Goal: Information Seeking & Learning: Learn about a topic

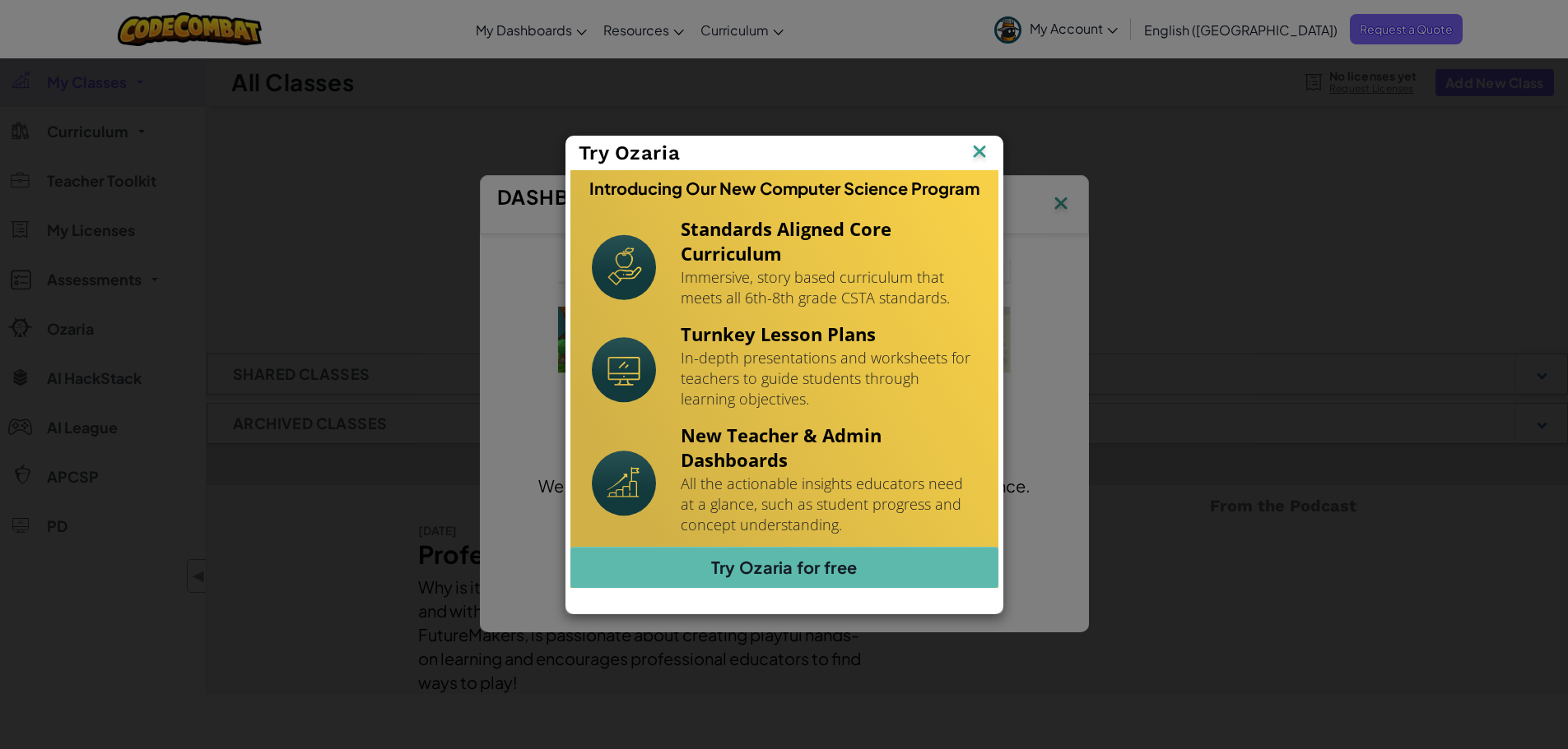
click at [0, 0] on img at bounding box center [0, 0] width 0 height 0
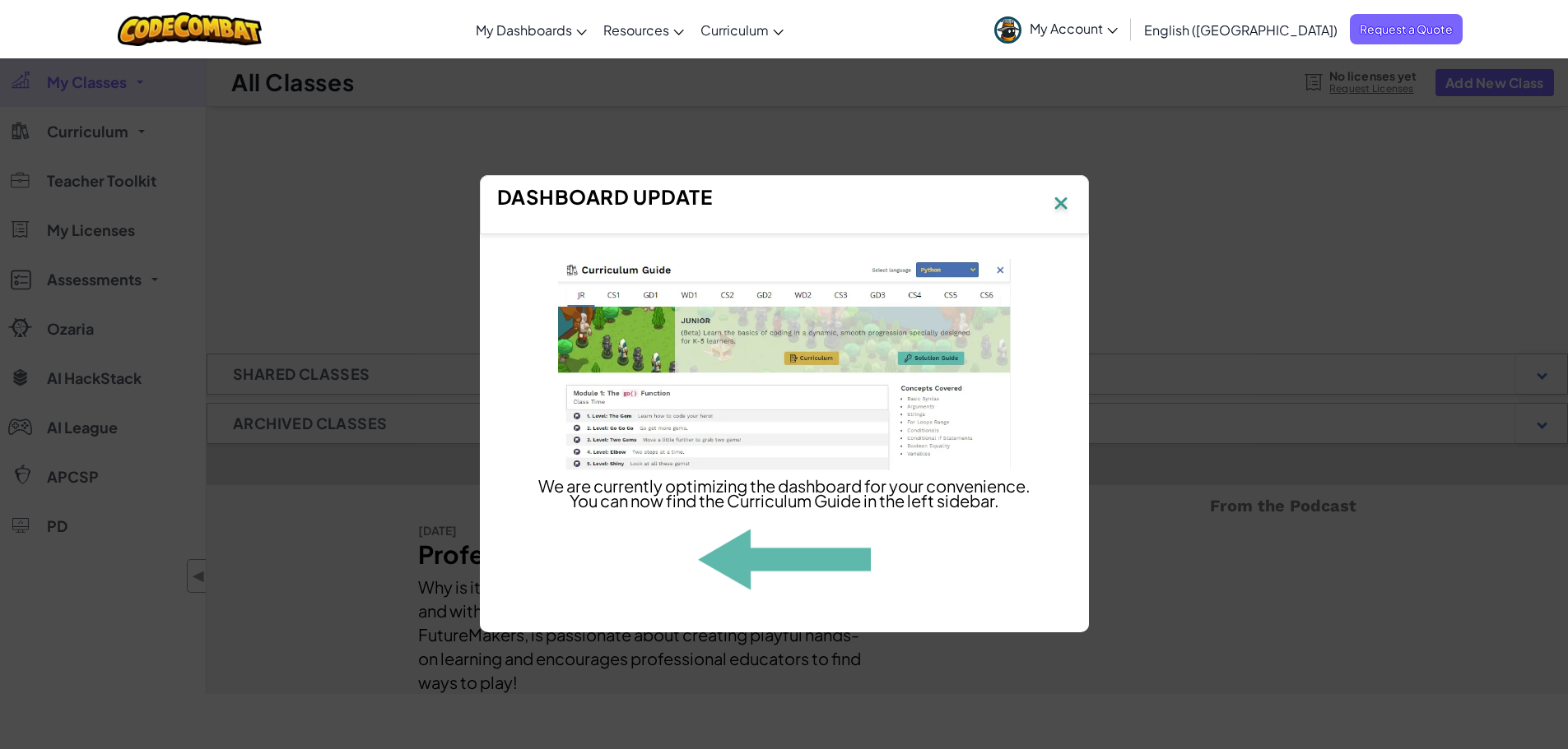
click at [1061, 192] on img at bounding box center [1061, 204] width 22 height 24
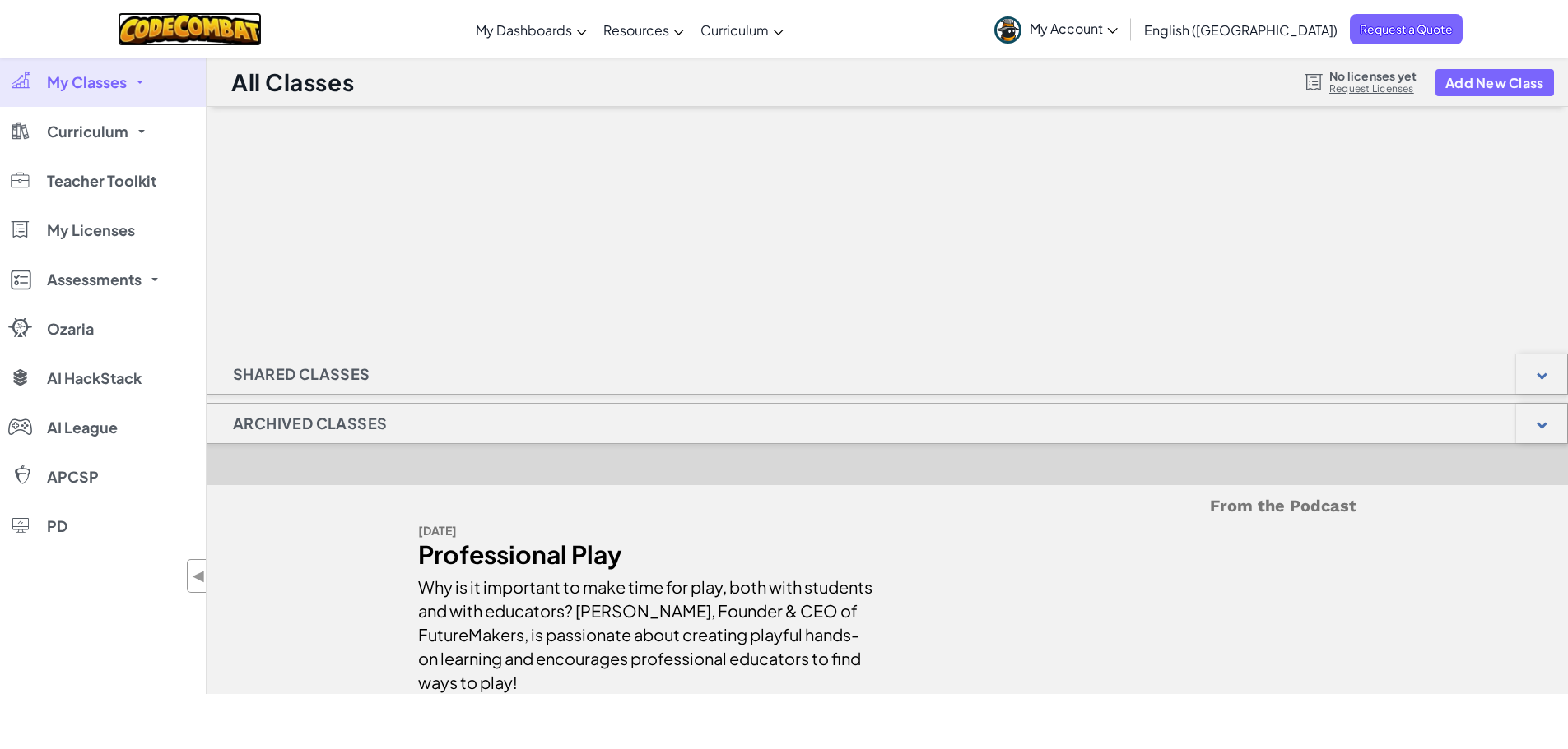
click at [214, 32] on img at bounding box center [189, 29] width 144 height 34
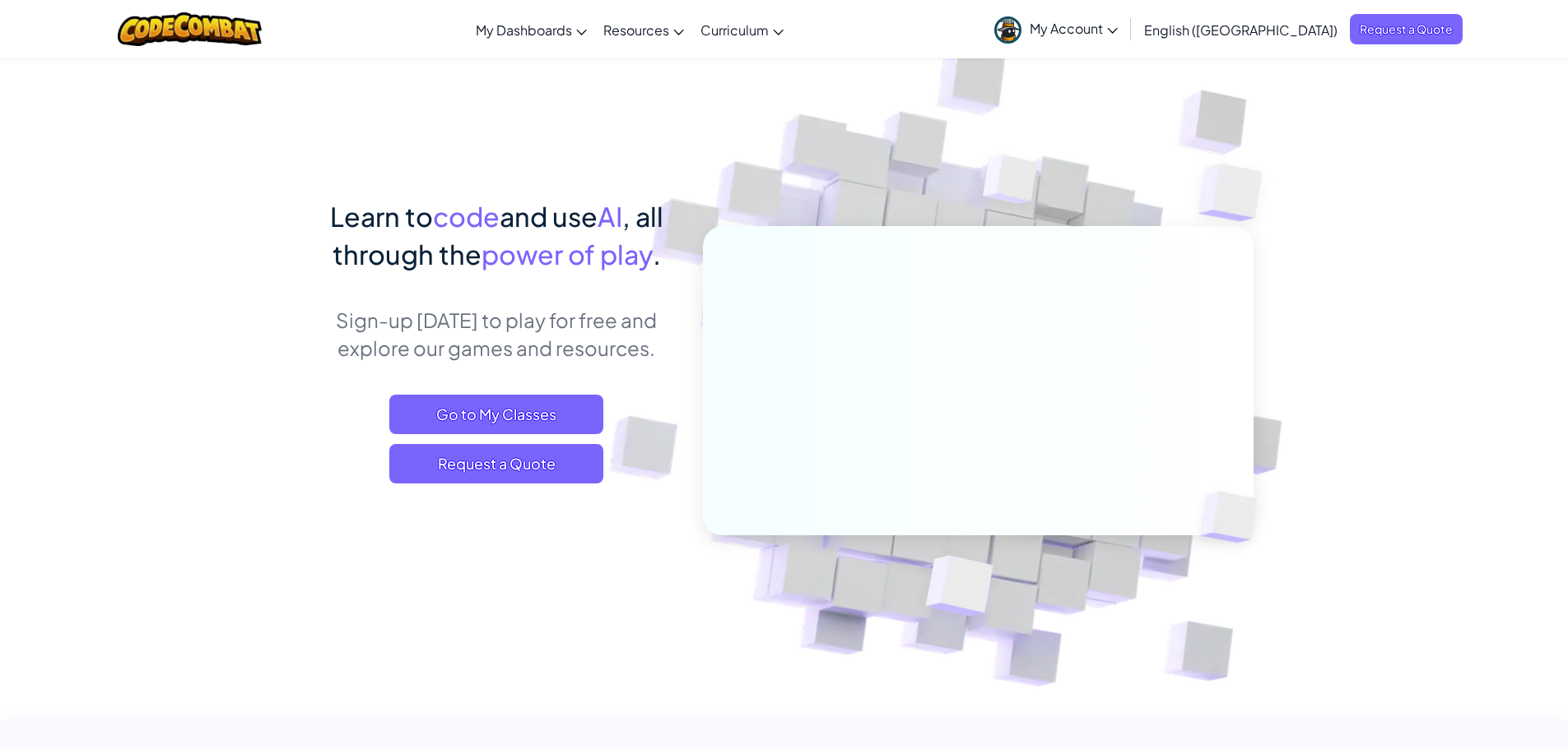
click at [1249, 33] on span "English ([GEOGRAPHIC_DATA])" at bounding box center [1241, 30] width 193 height 17
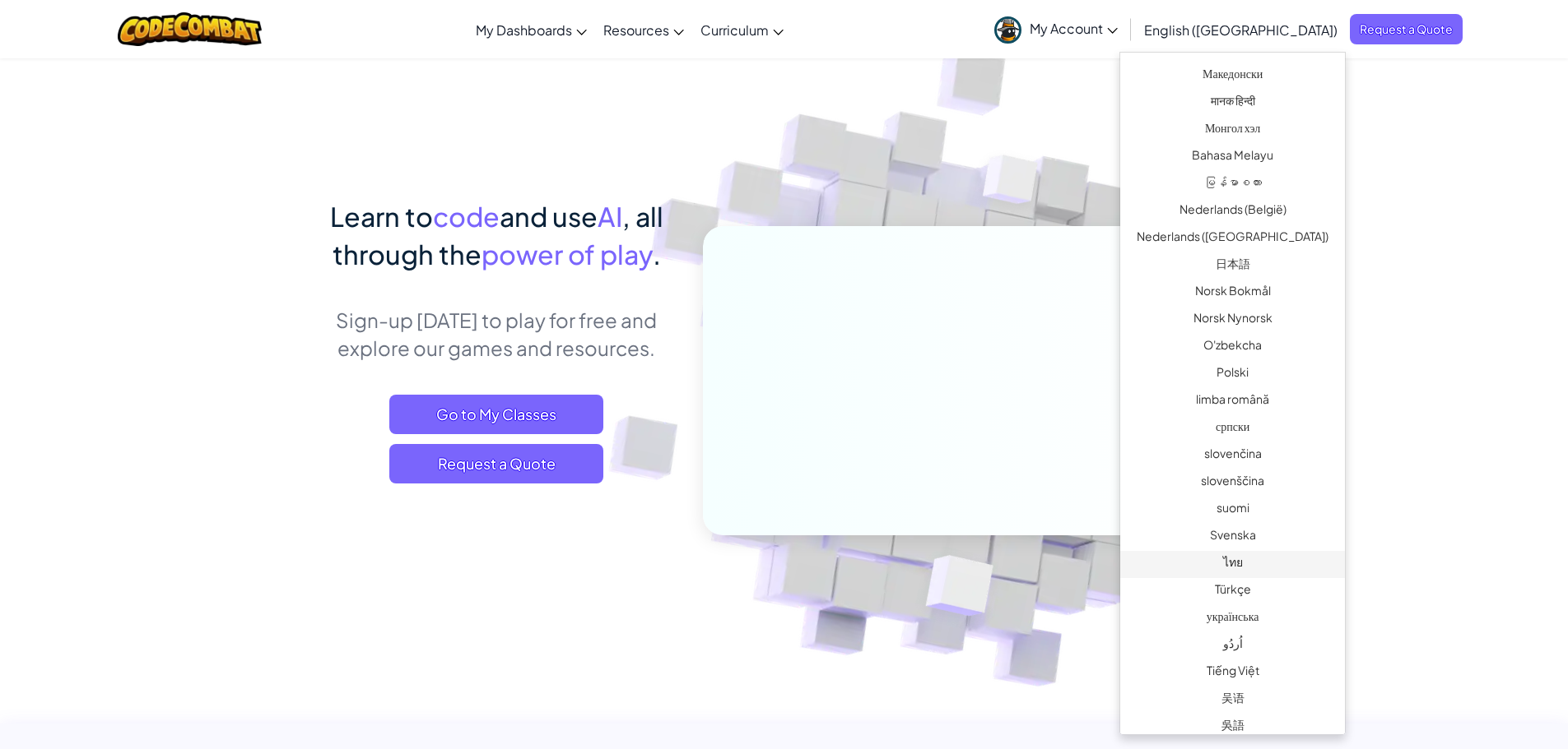
scroll to position [998, 0]
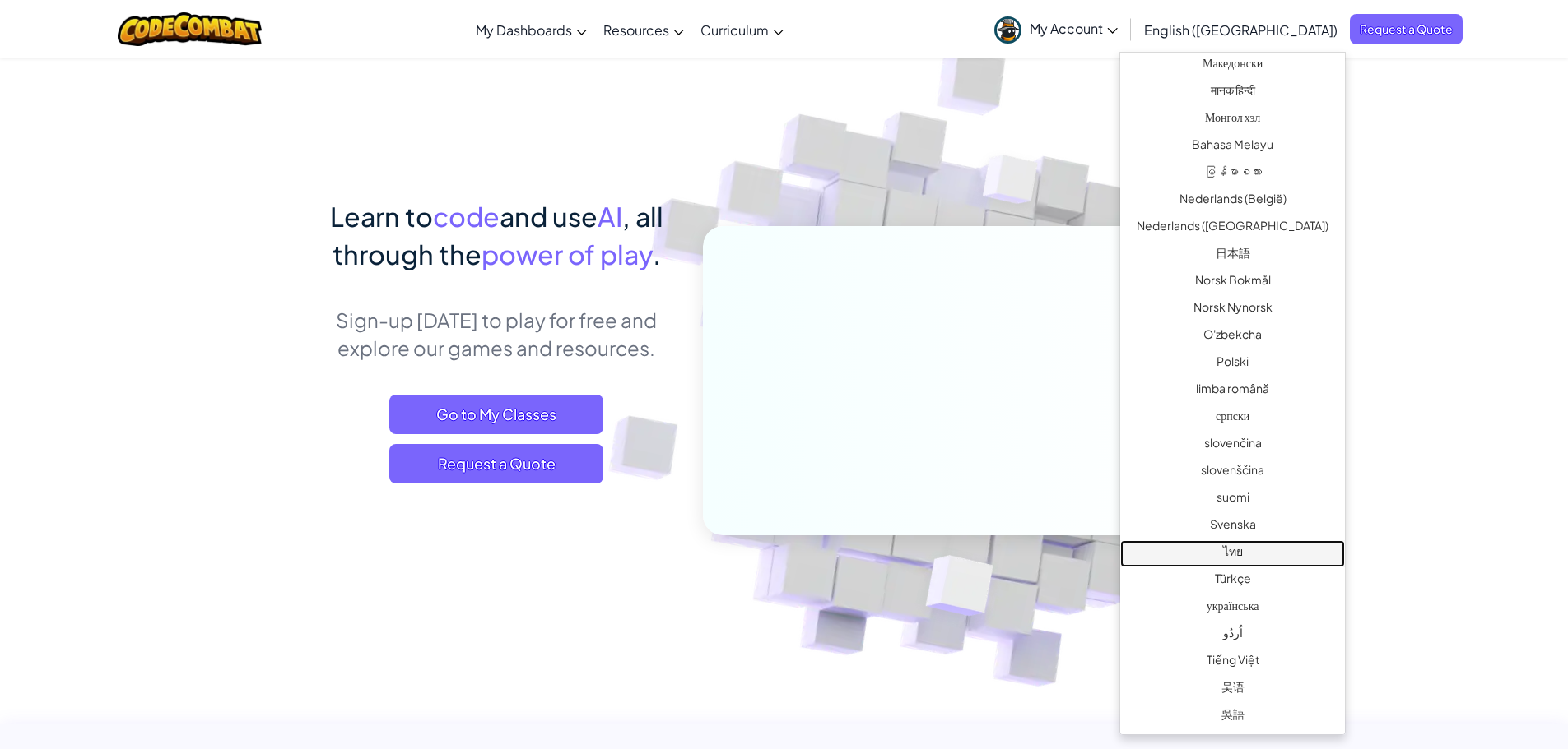
click at [1256, 554] on link "ไทย" at bounding box center [1232, 554] width 225 height 27
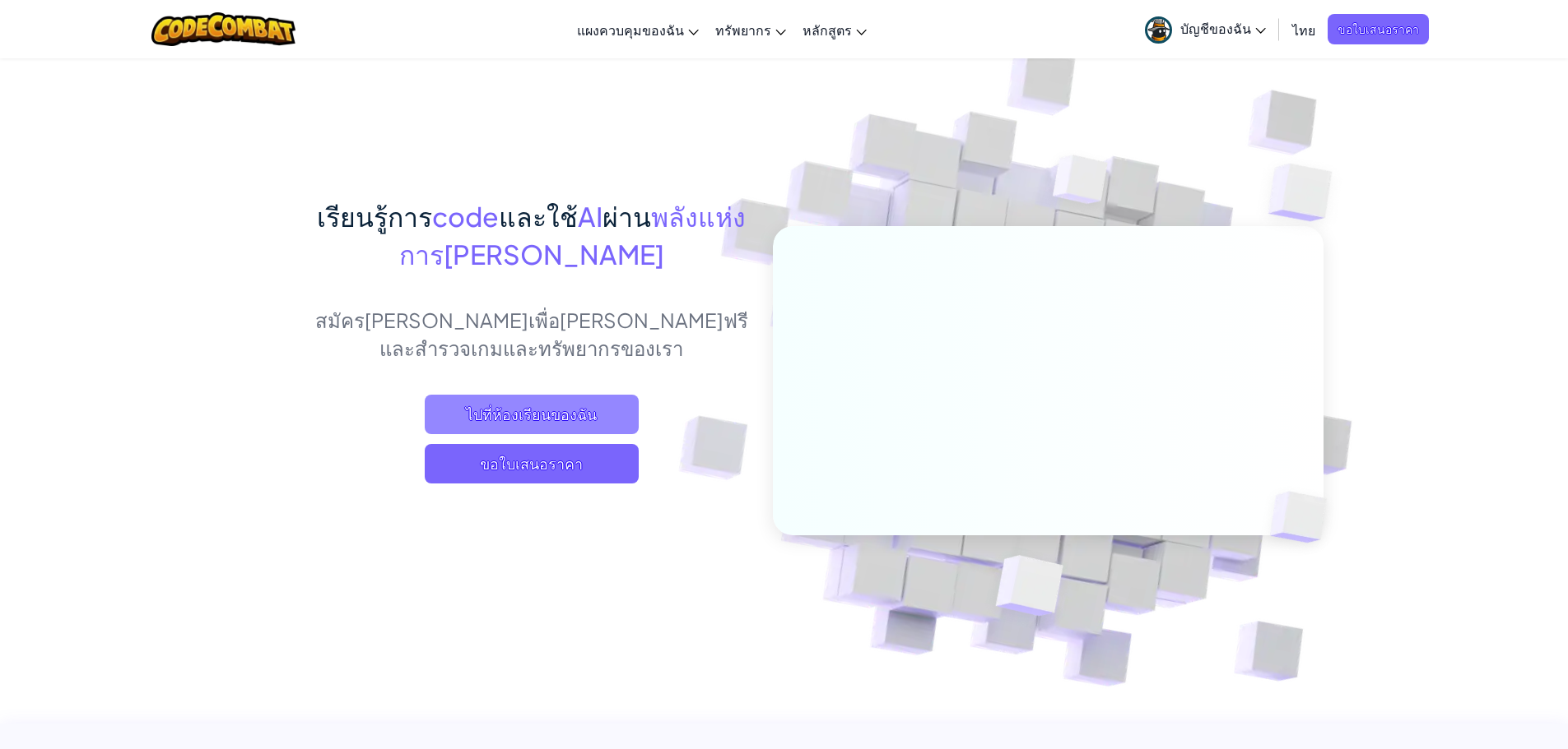
click at [545, 413] on span "ไปที่ห้องเรียนของฉัน" at bounding box center [532, 414] width 214 height 39
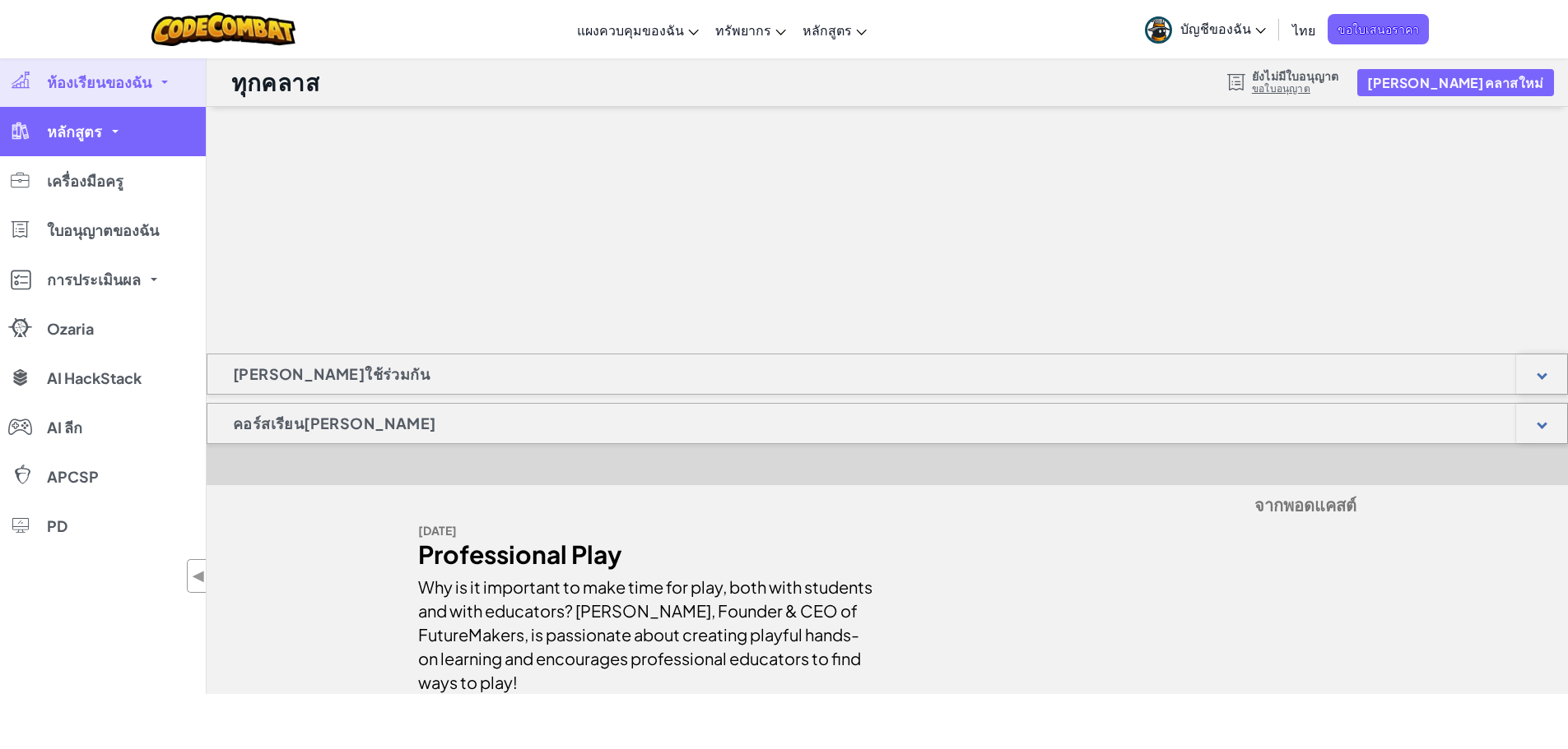
click at [130, 141] on link "หลักสูตร" at bounding box center [102, 131] width 205 height 50
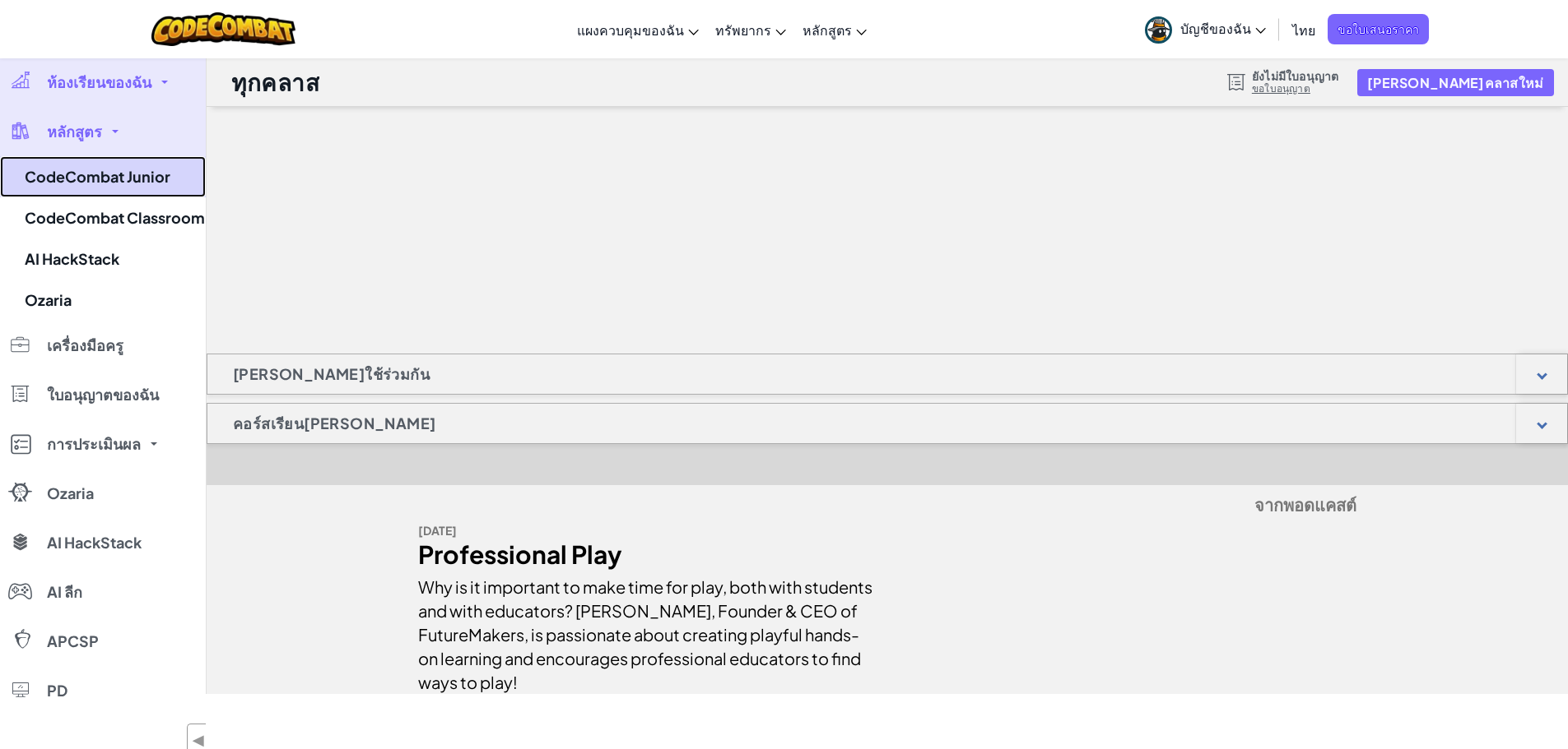
click at [136, 179] on link "CodeCombat Junior" at bounding box center [102, 177] width 205 height 41
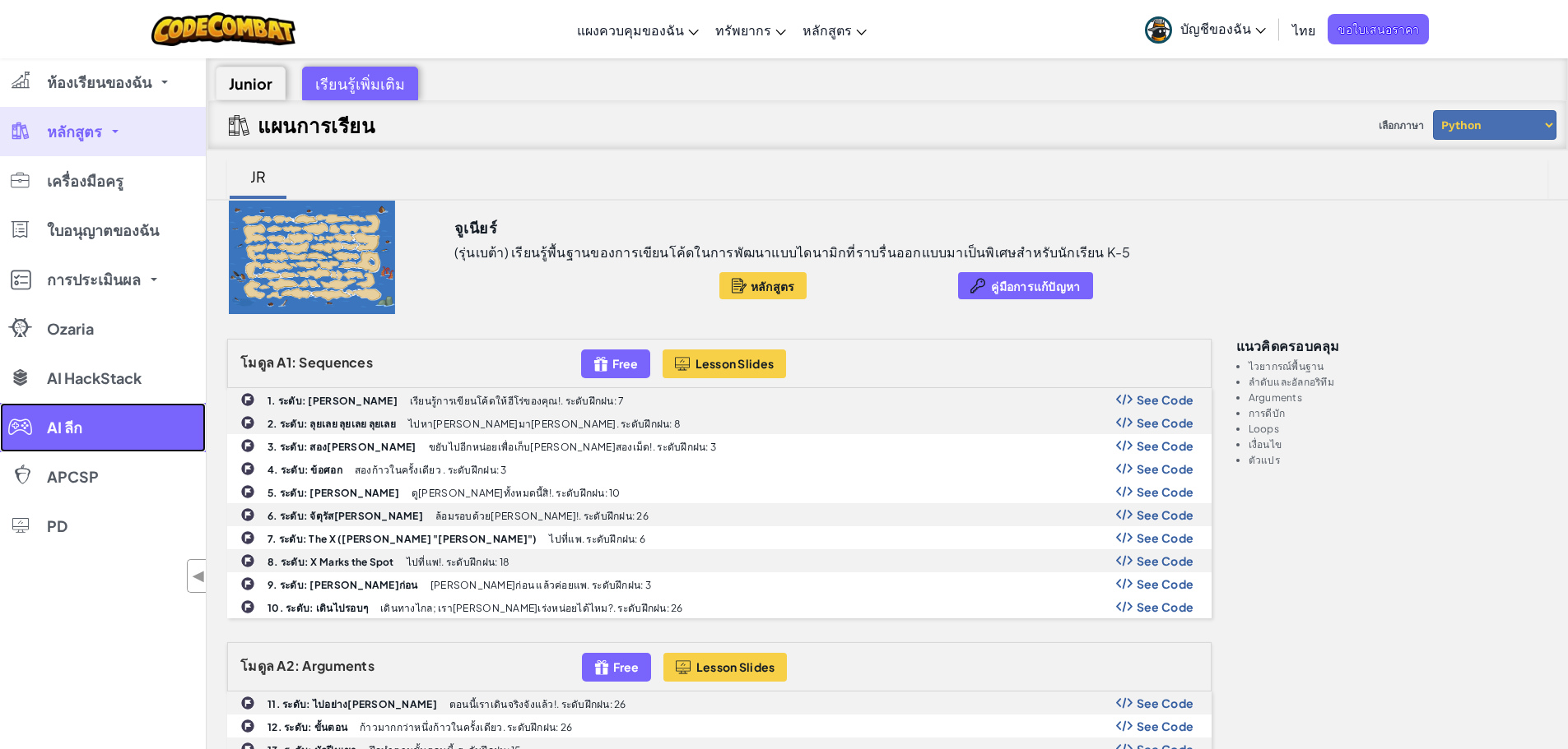
click at [42, 427] on link "AI ลีก" at bounding box center [102, 427] width 205 height 50
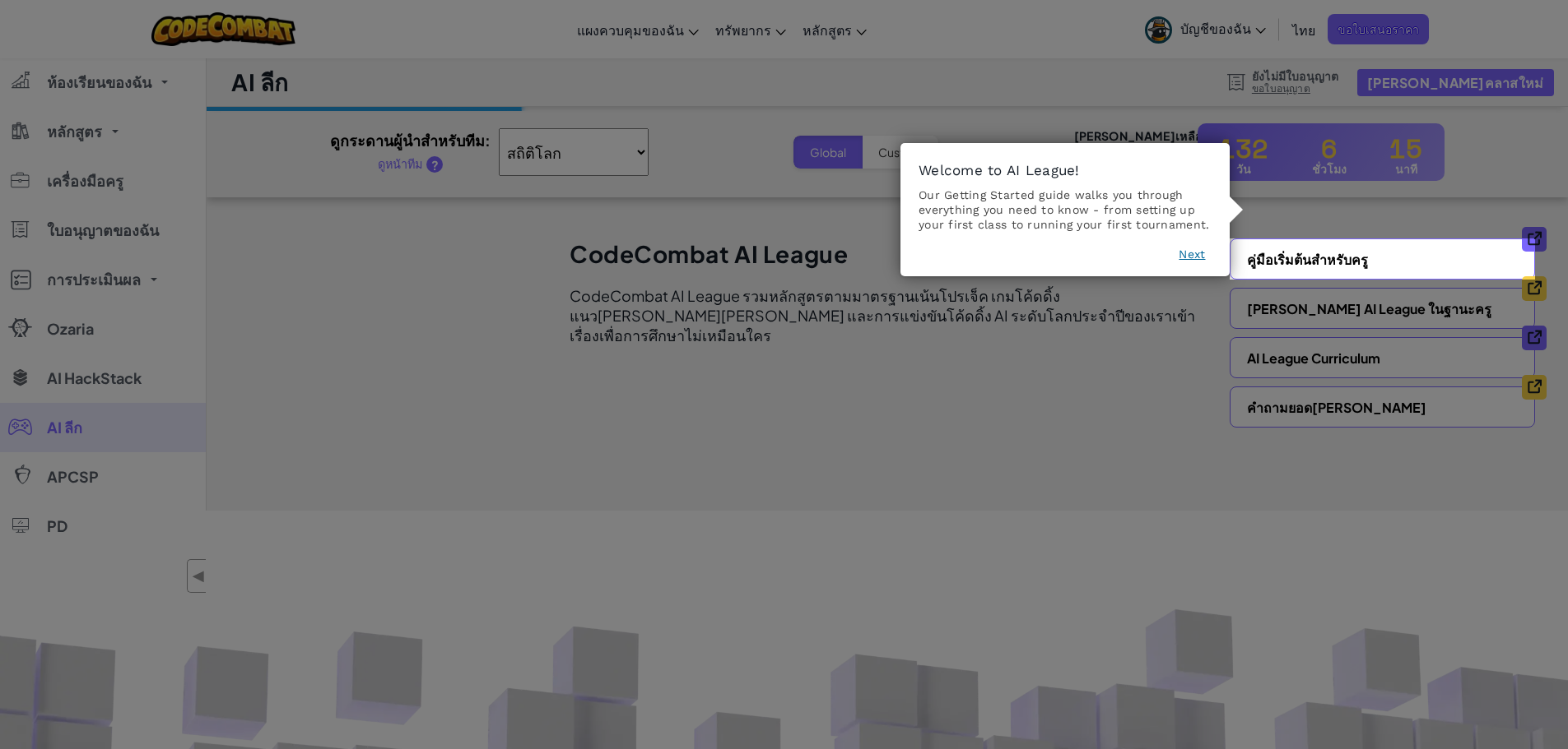
click at [1113, 382] on icon at bounding box center [790, 374] width 1580 height 749
click at [1192, 252] on button "Next" at bounding box center [1192, 254] width 26 height 17
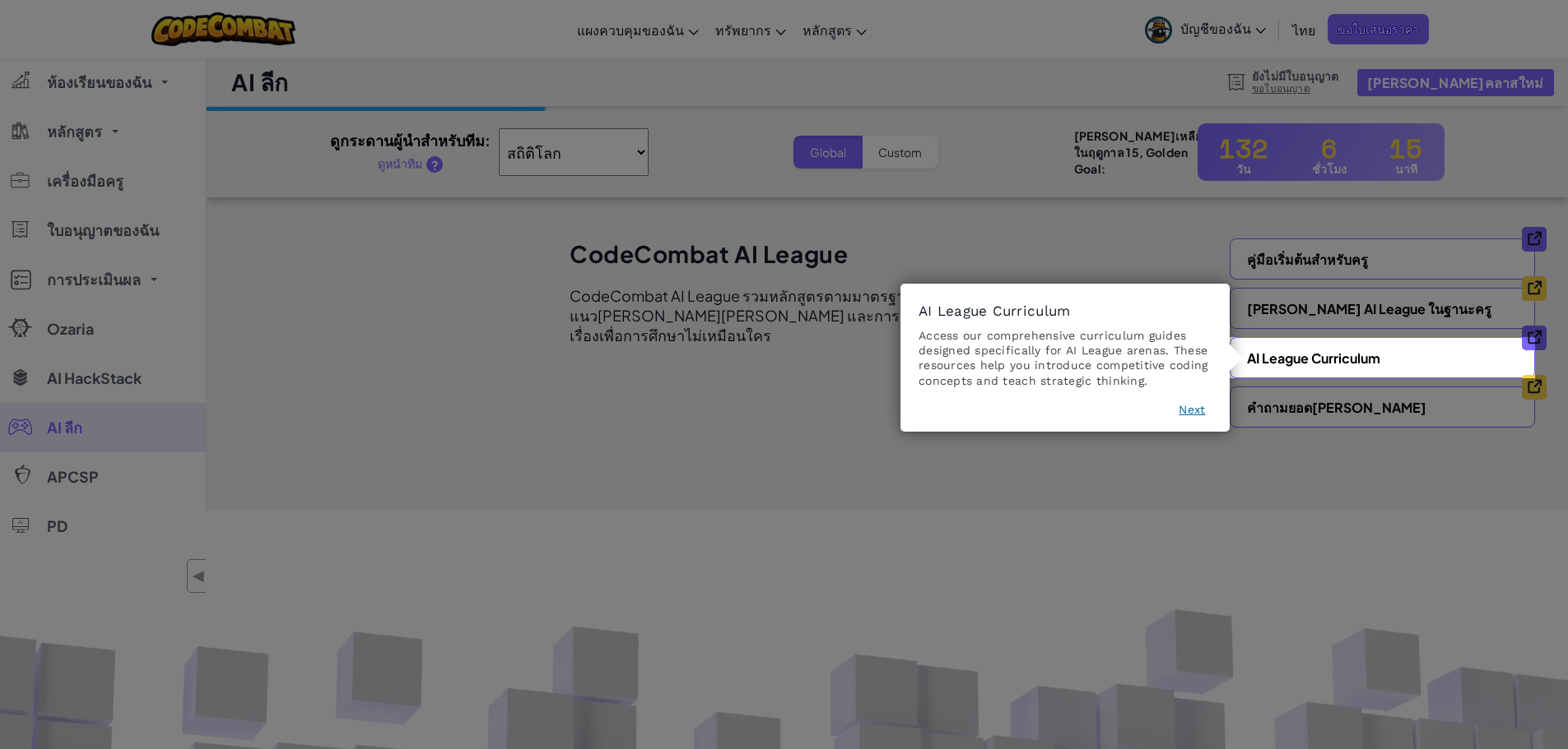
click at [1188, 407] on button "Next" at bounding box center [1192, 410] width 26 height 17
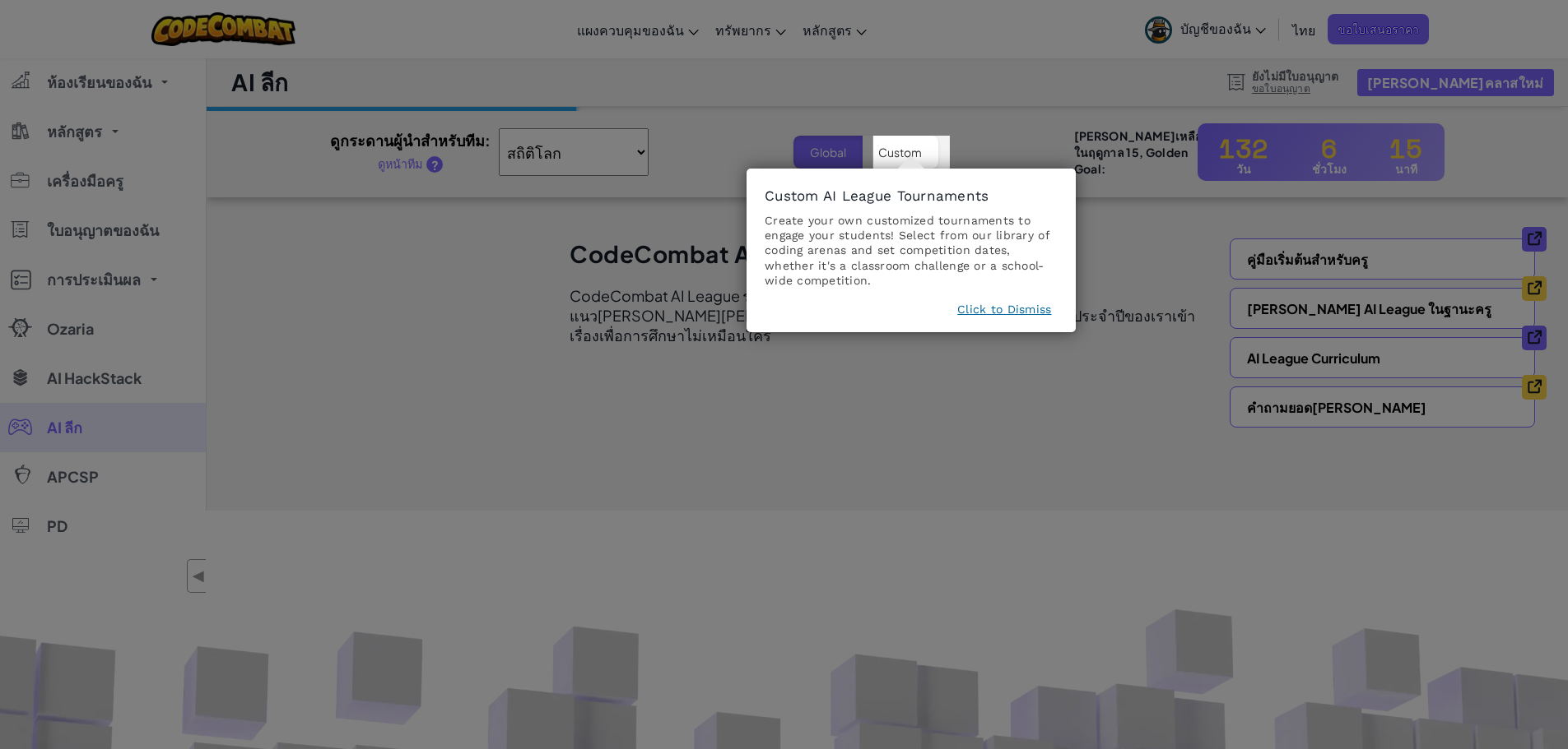
click at [1023, 308] on button "Click to Dismiss" at bounding box center [1004, 309] width 94 height 17
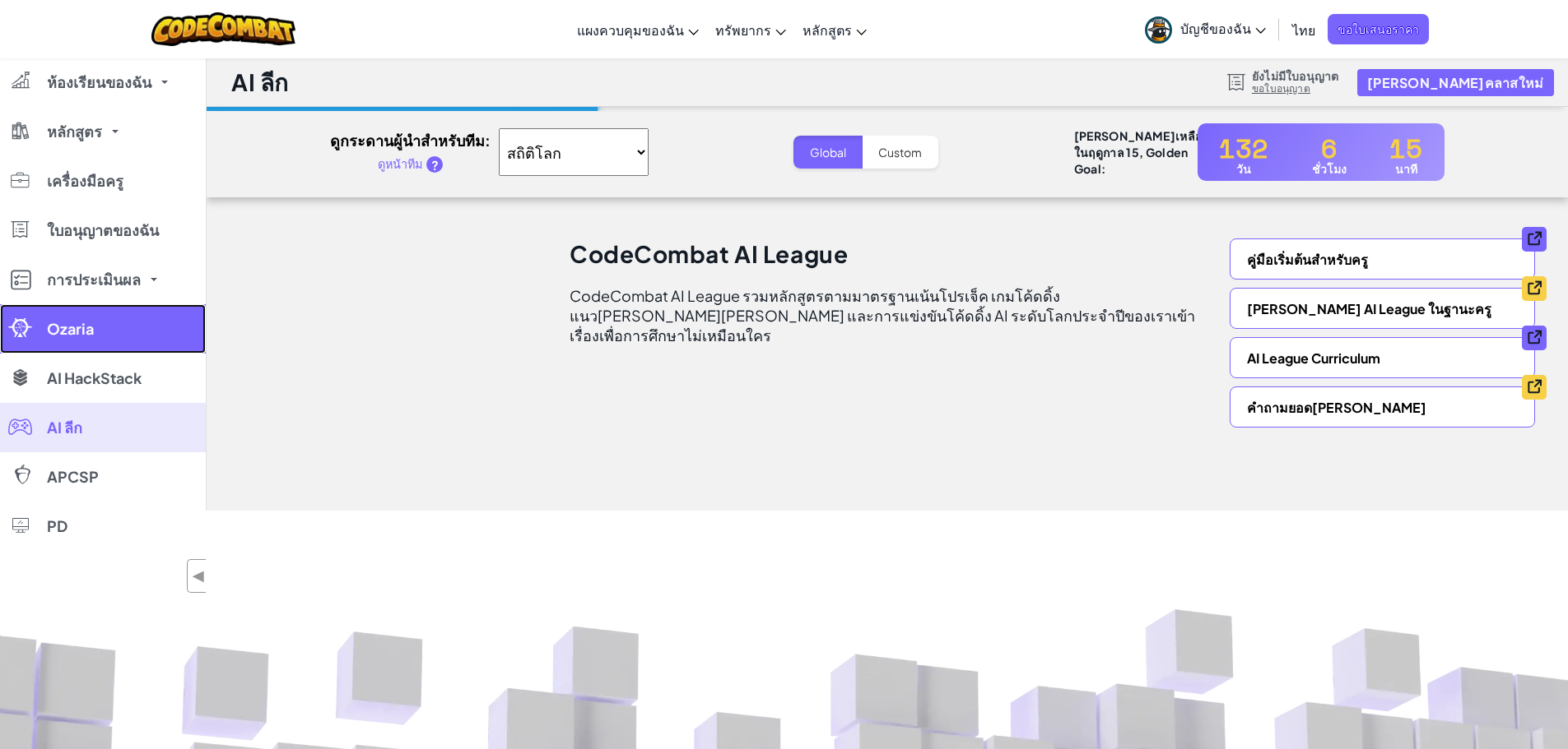
click at [117, 331] on link "Ozaria" at bounding box center [102, 329] width 205 height 50
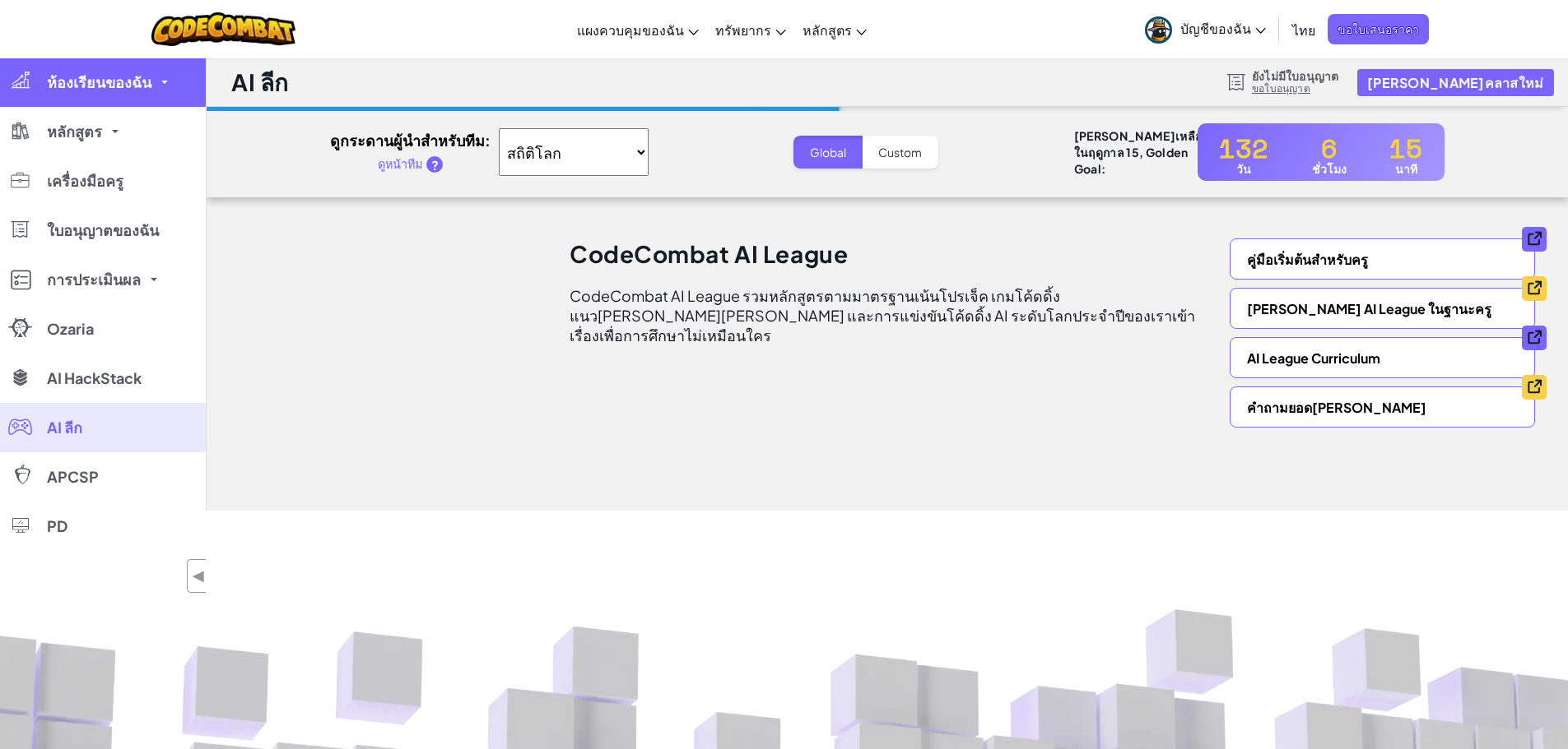
click at [122, 93] on link "ห้องเรียนของฉัน" at bounding box center [102, 82] width 205 height 50
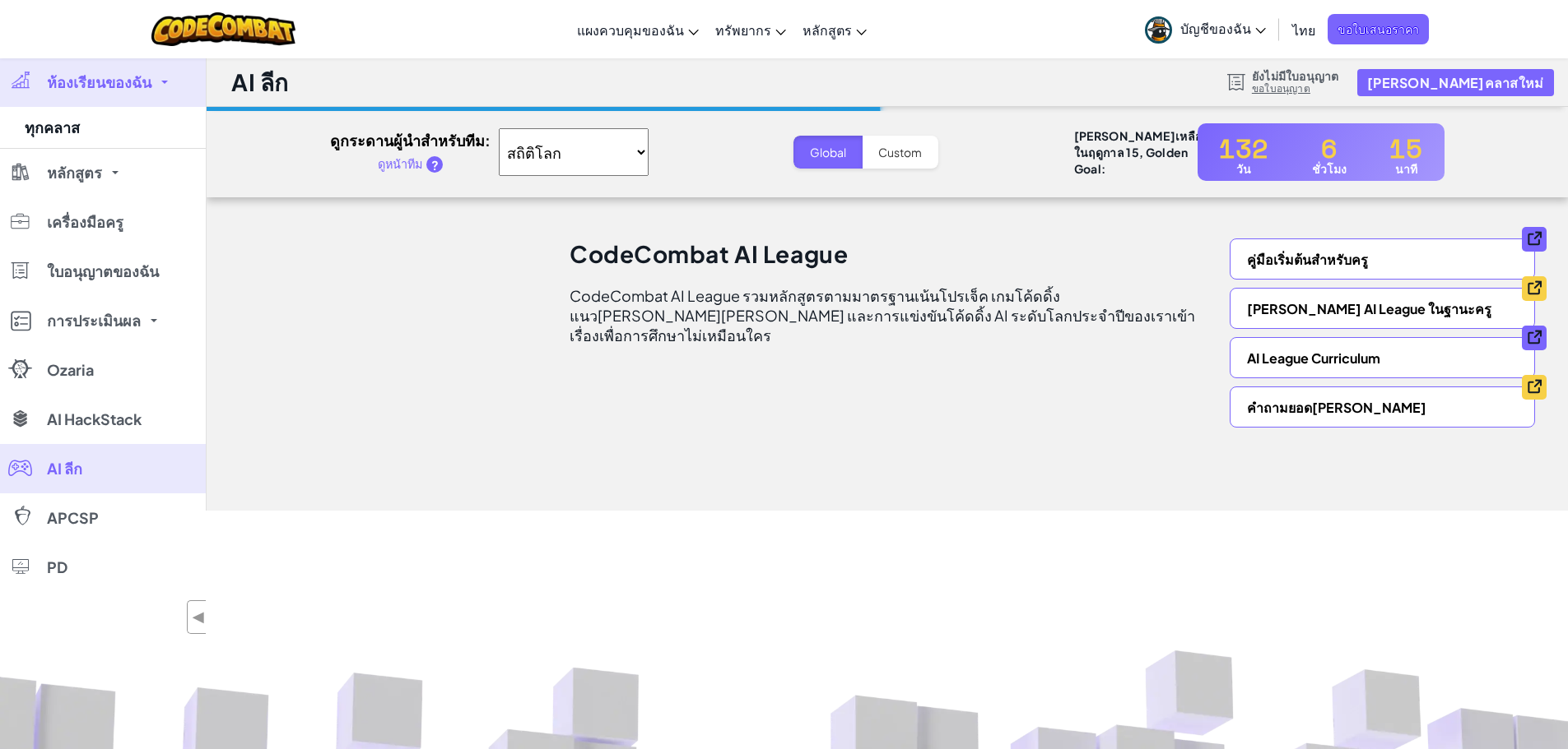
click at [133, 82] on span "ห้องเรียนของฉัน" at bounding box center [98, 82] width 104 height 15
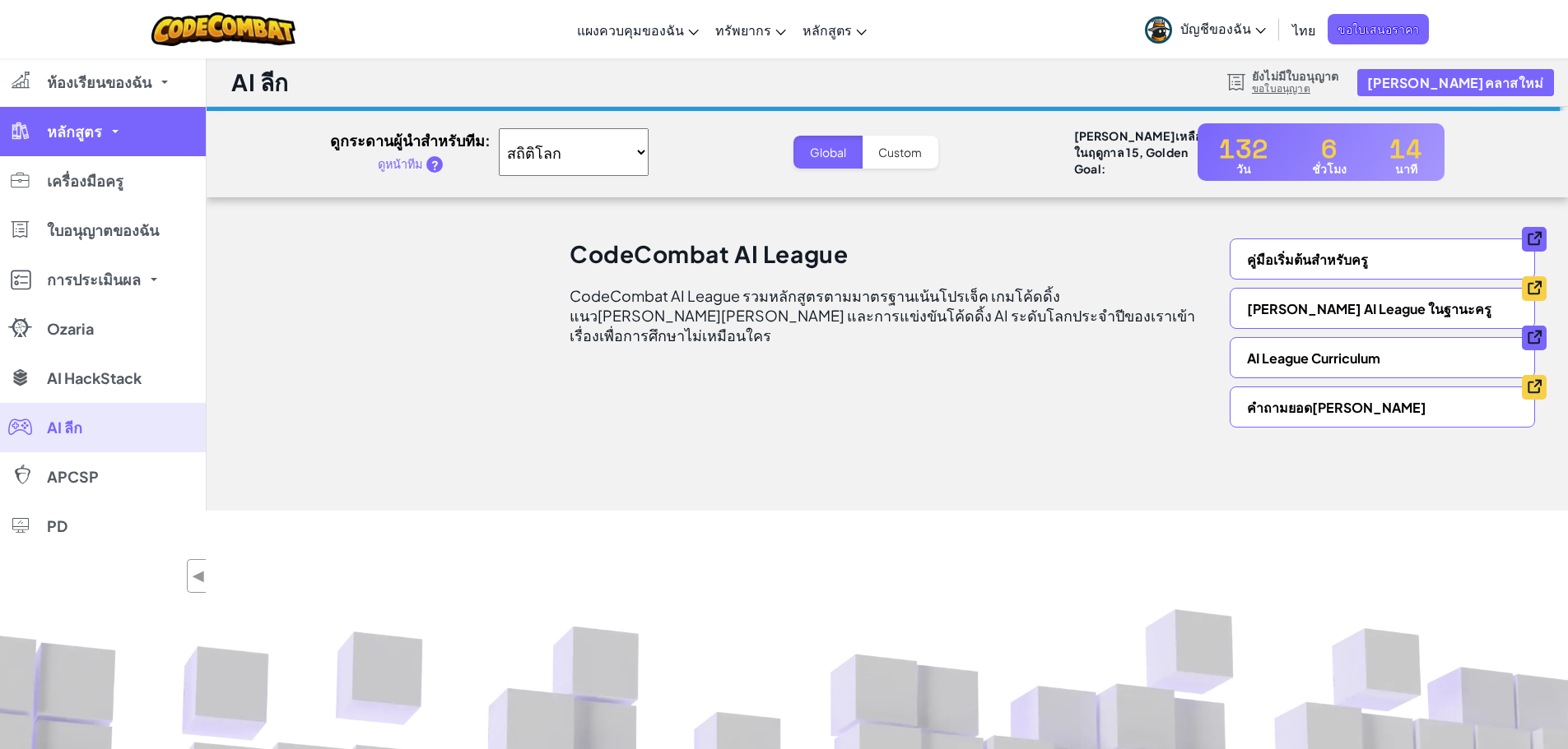
click at [123, 133] on link "หลักสูตร" at bounding box center [102, 131] width 205 height 50
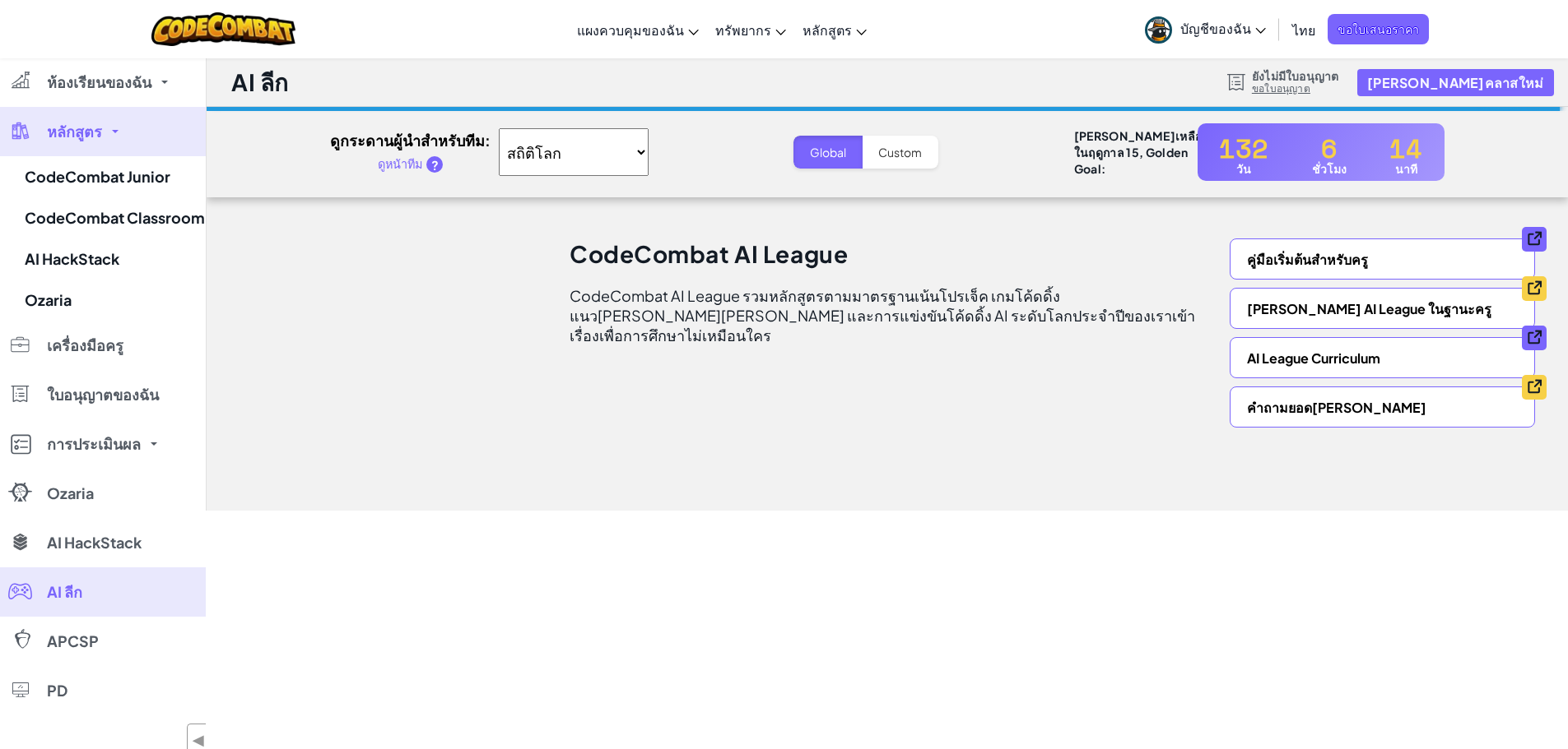
click at [143, 134] on link "หลักสูตร" at bounding box center [102, 131] width 205 height 50
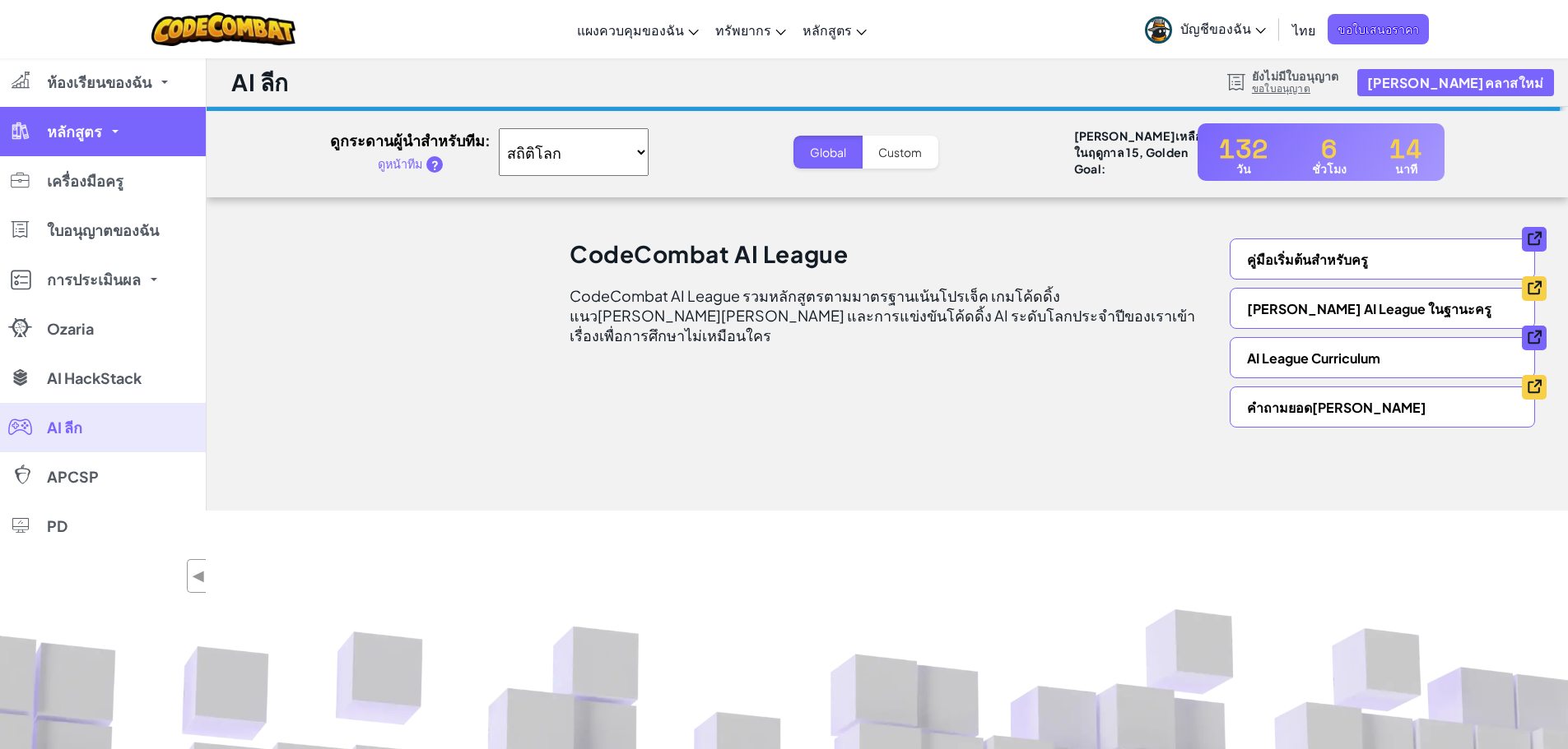
click at [131, 144] on link "หลักสูตร" at bounding box center [102, 131] width 205 height 50
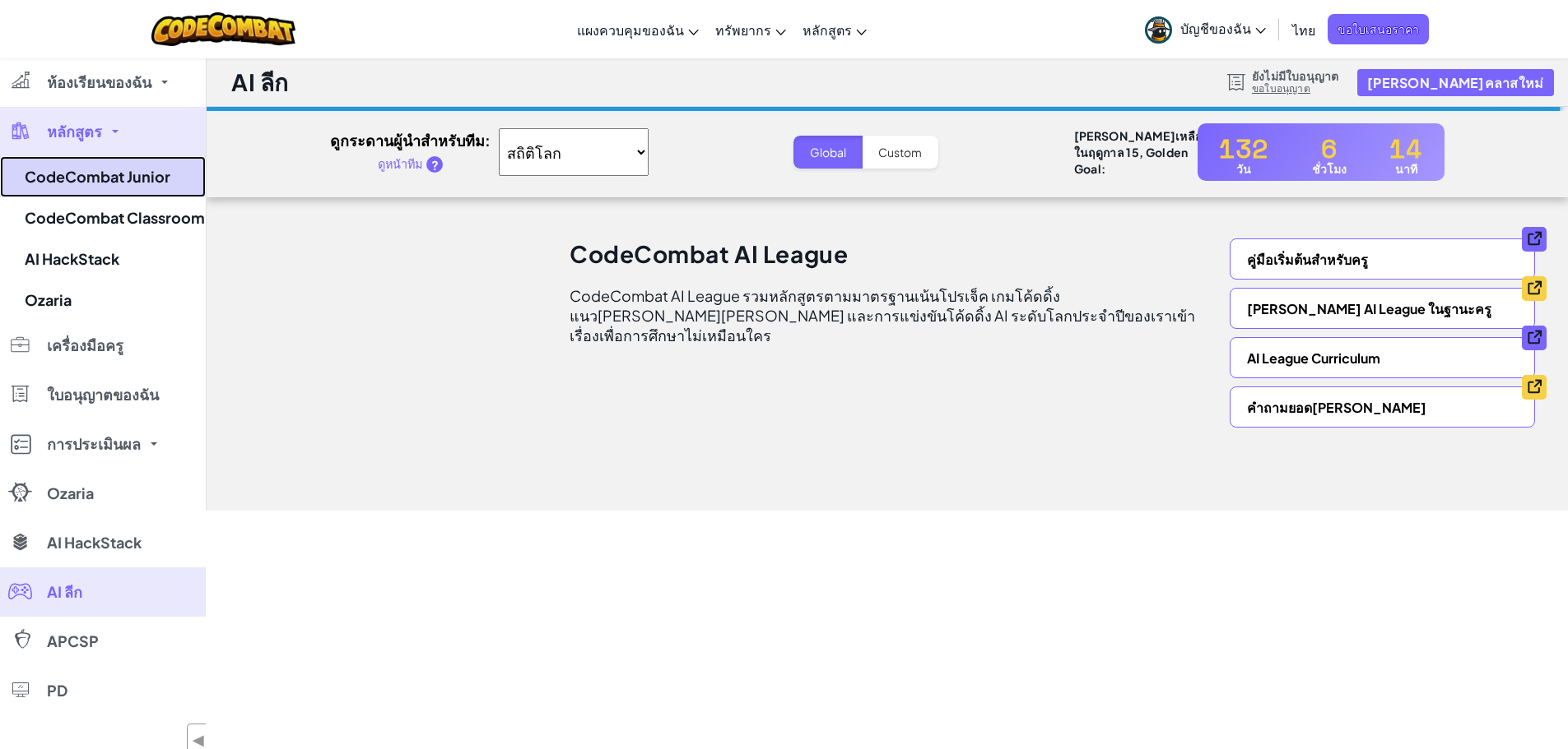
click at [102, 183] on link "CodeCombat Junior" at bounding box center [102, 177] width 205 height 41
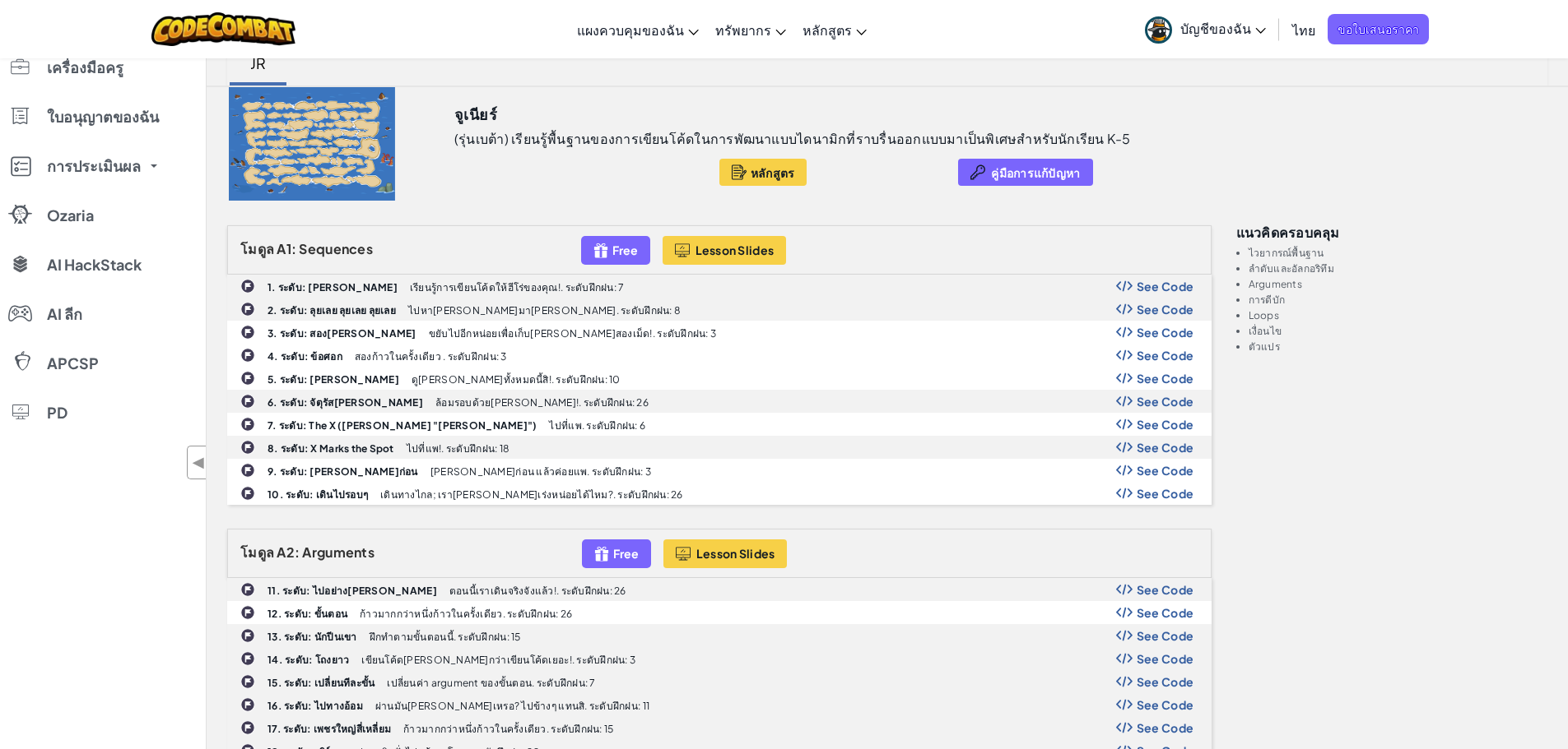
scroll to position [23, 0]
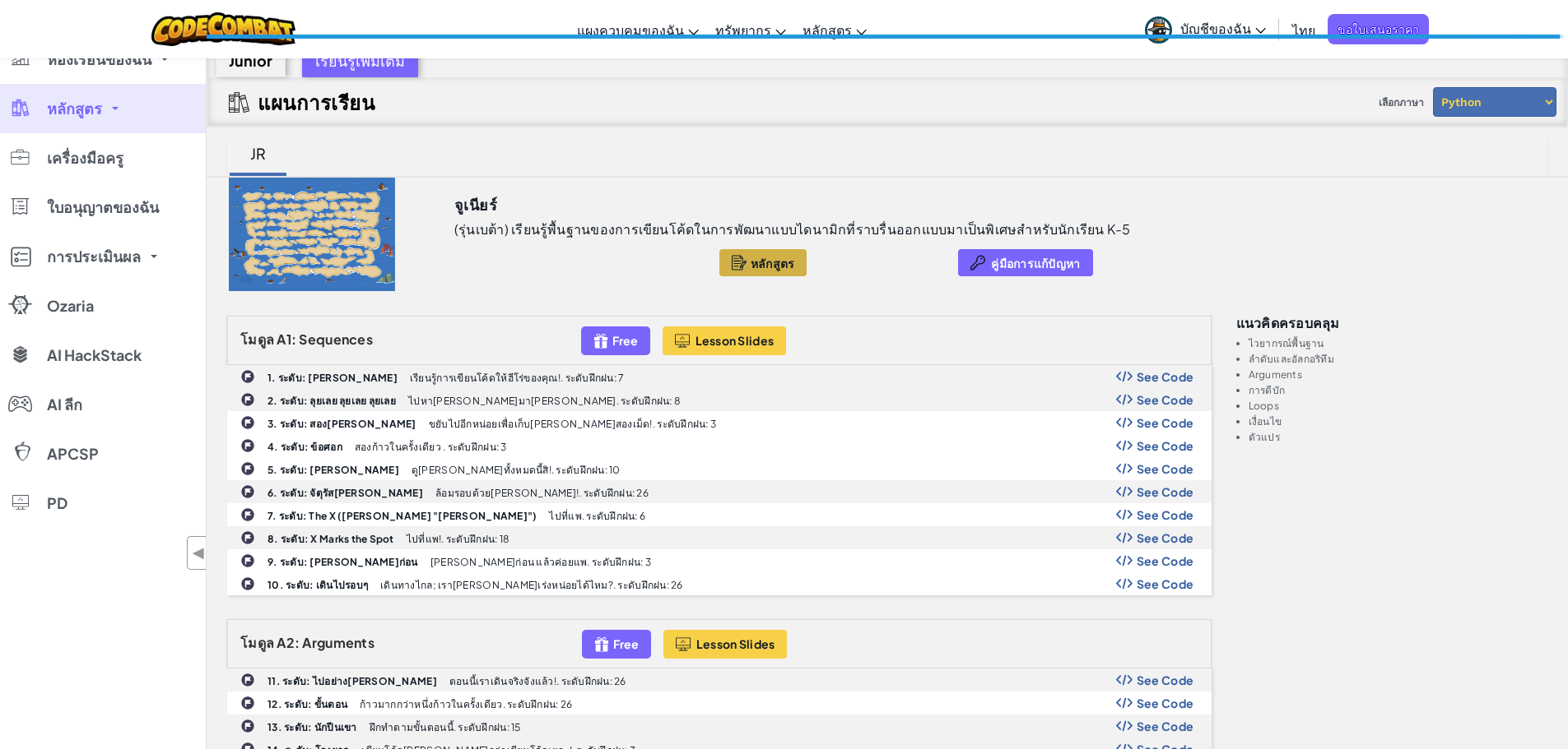
click at [731, 265] on div at bounding box center [739, 262] width 15 height 19
click at [85, 111] on span "หลักสูตร" at bounding box center [74, 109] width 55 height 15
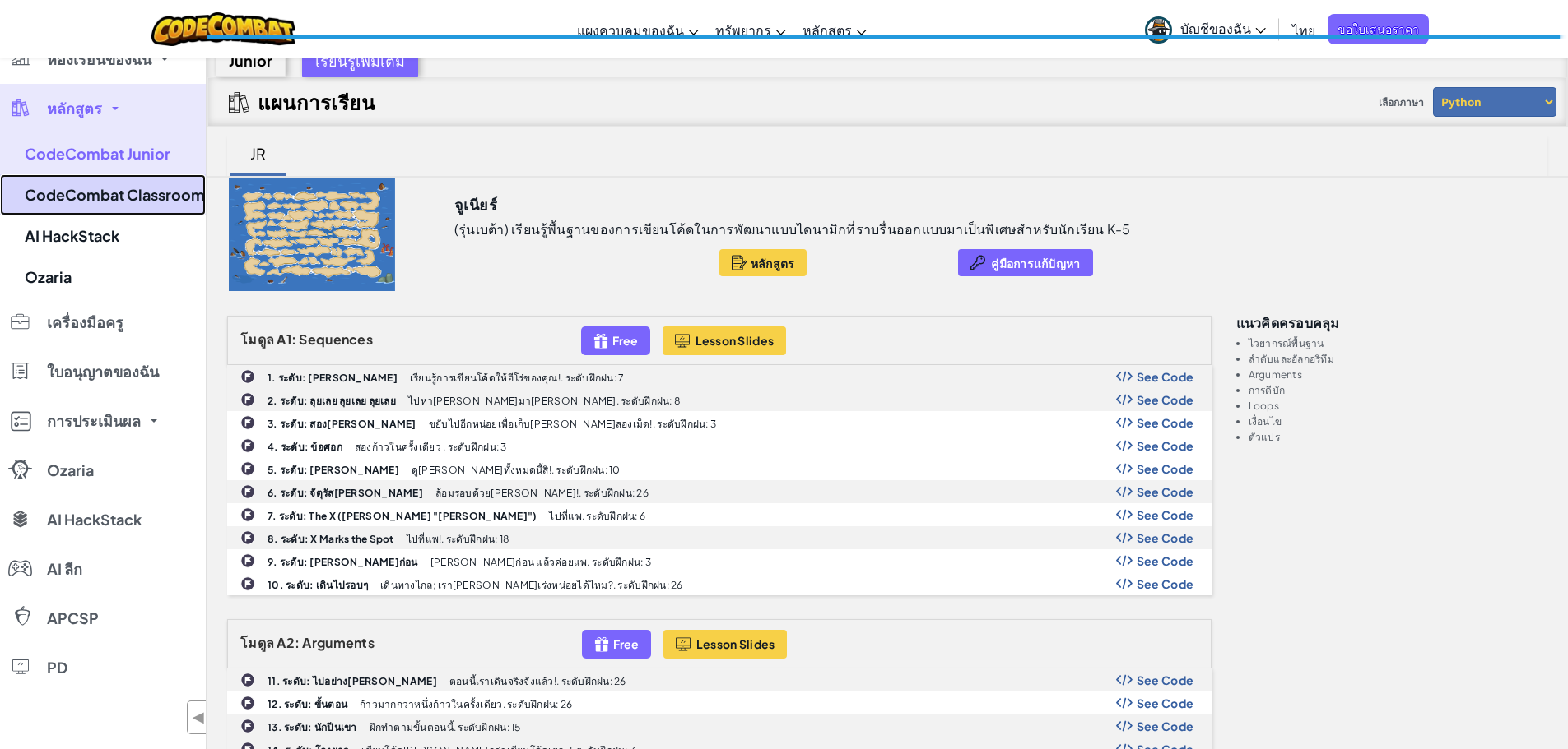
click at [94, 198] on link "CodeCombat Classroom" at bounding box center [102, 195] width 205 height 41
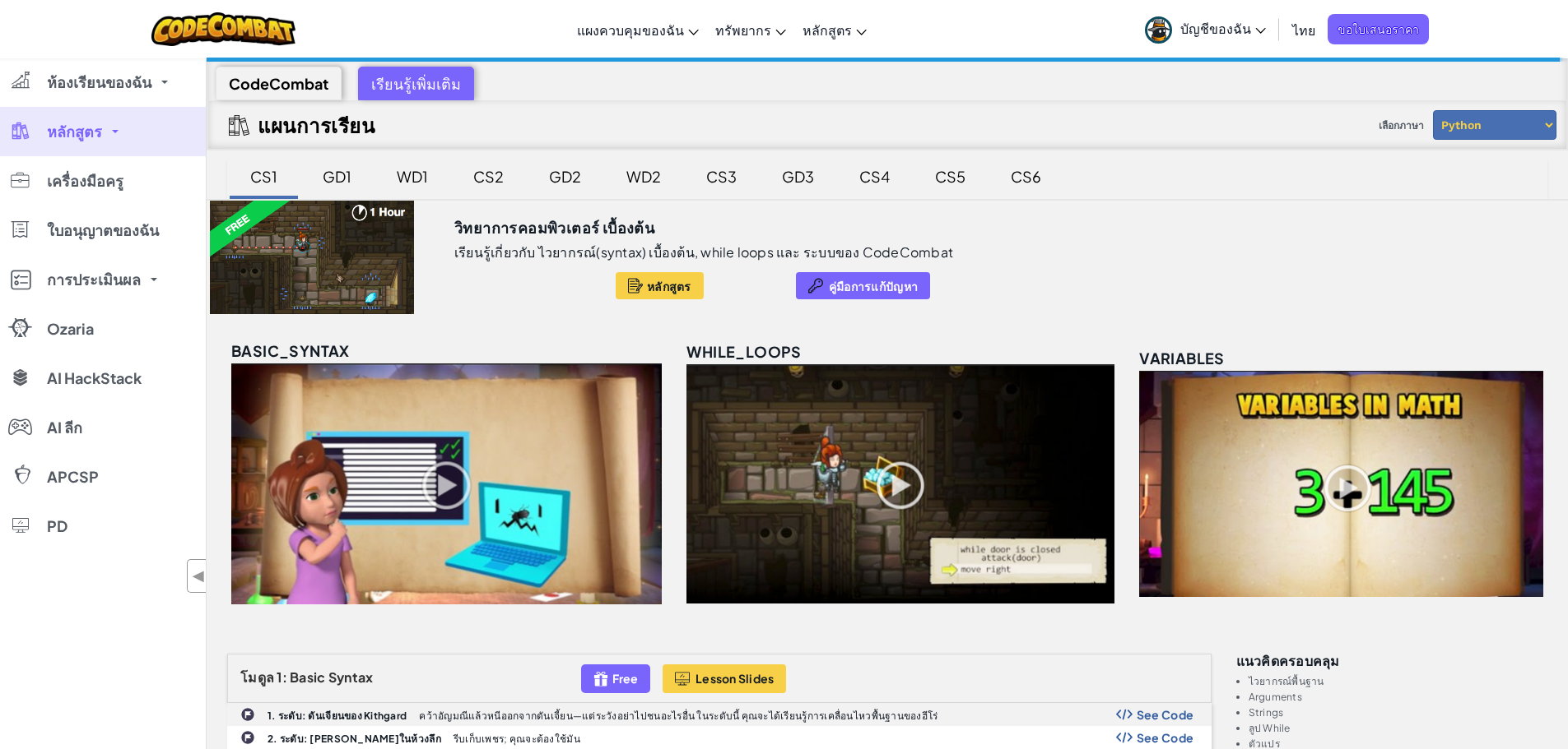
click at [123, 140] on link "หลักสูตร" at bounding box center [102, 131] width 205 height 50
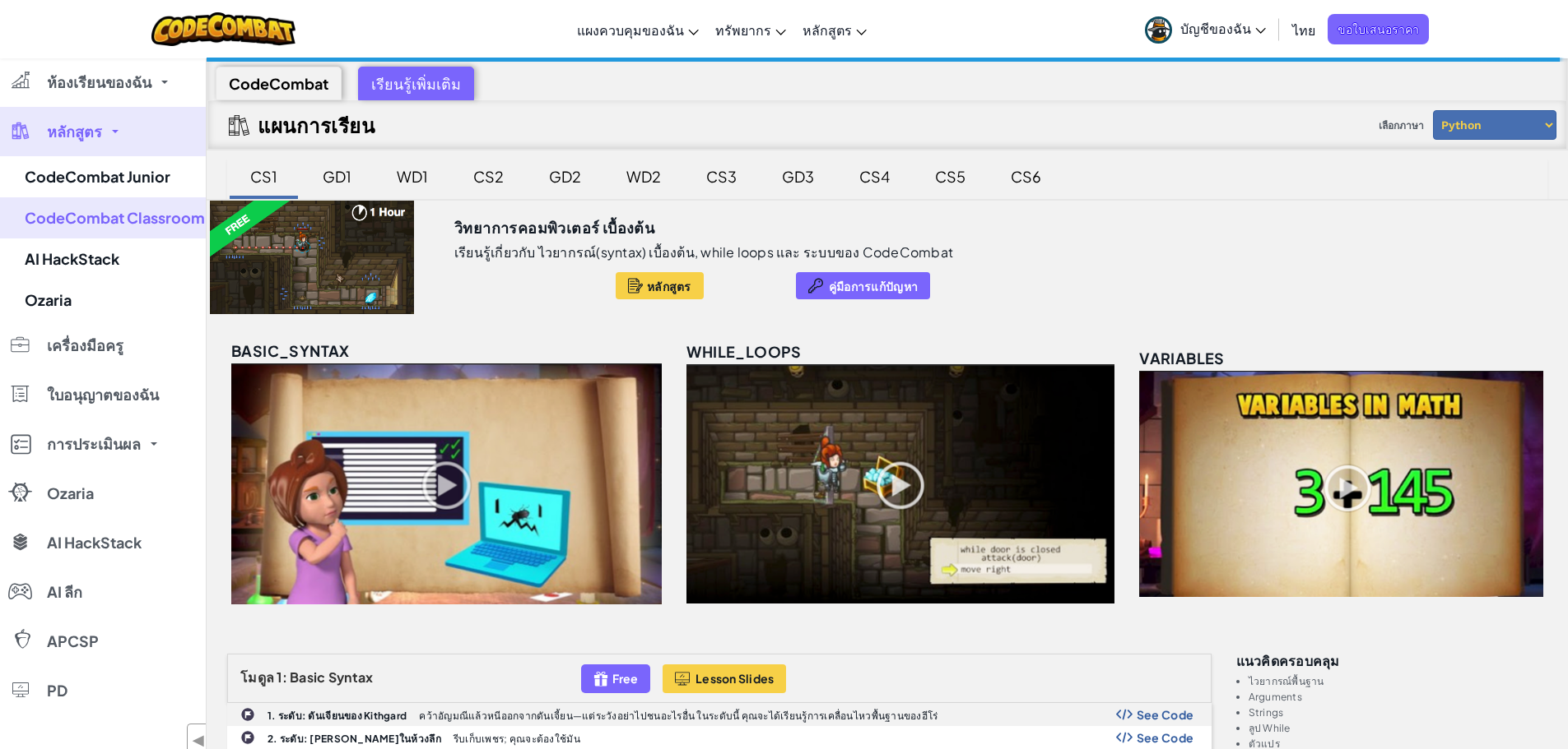
click at [125, 137] on link "หลักสูตร" at bounding box center [102, 131] width 205 height 50
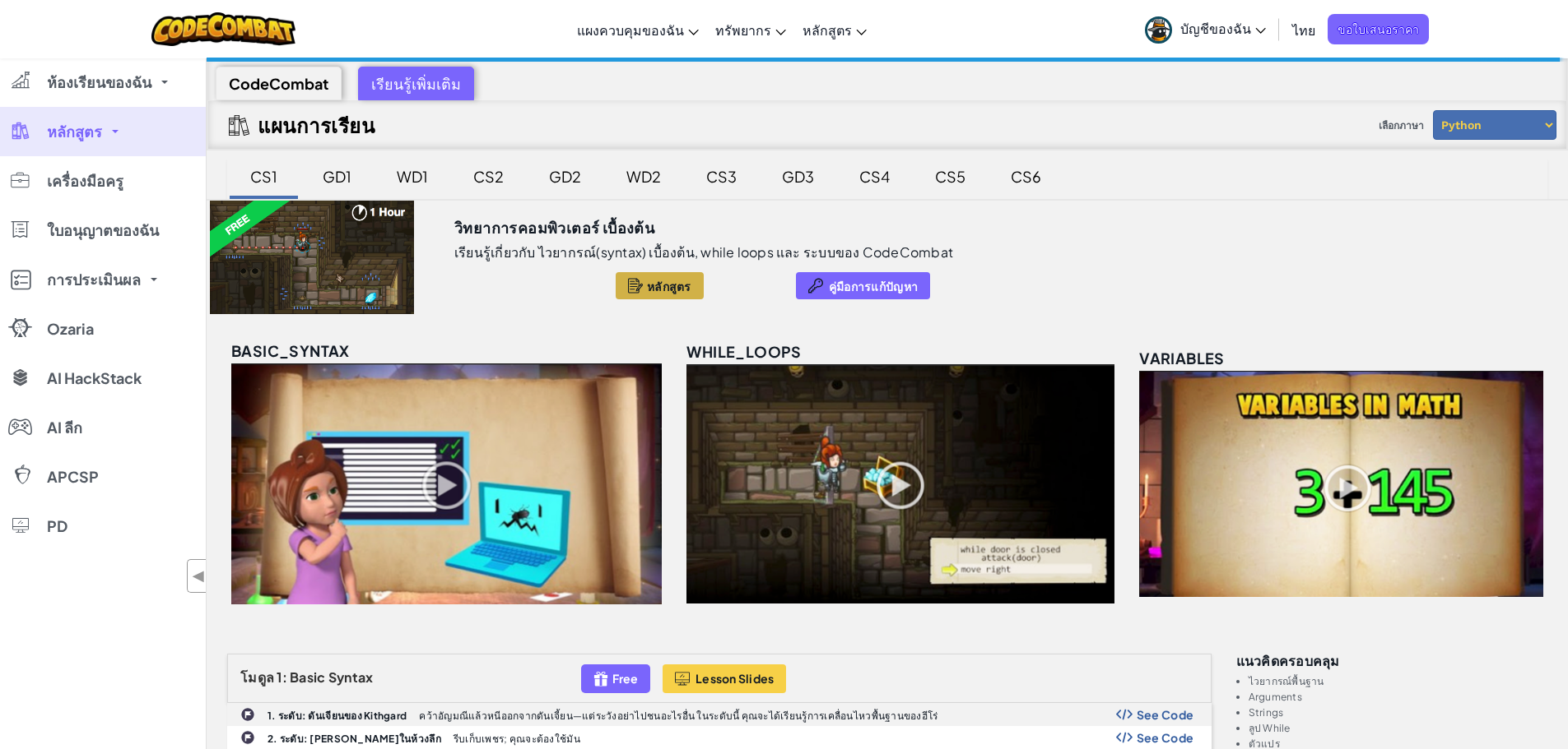
click at [647, 292] on span "หลักสูตร" at bounding box center [669, 286] width 44 height 13
click at [335, 176] on div "GD1" at bounding box center [337, 176] width 62 height 38
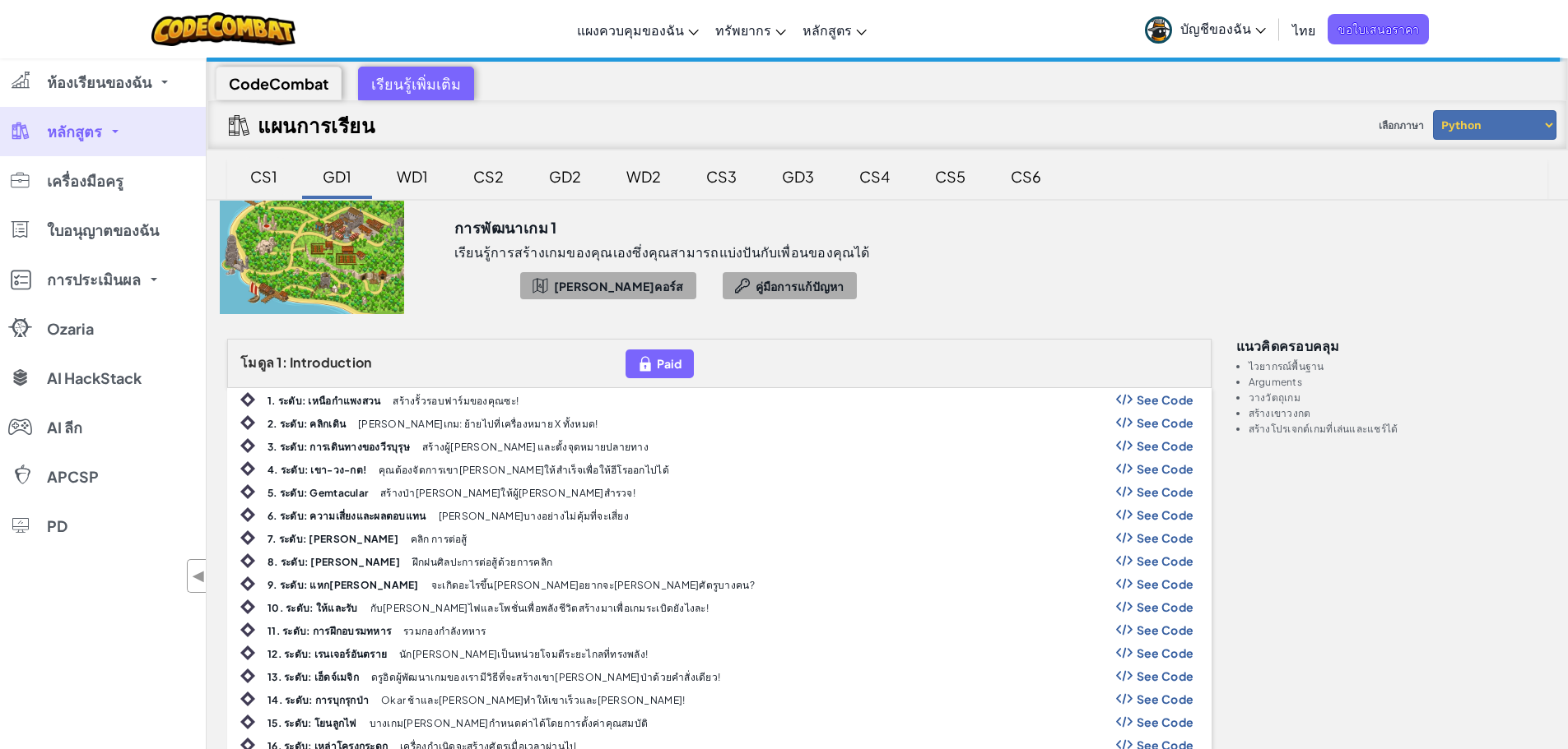
click at [244, 176] on div "CS1" at bounding box center [264, 176] width 60 height 38
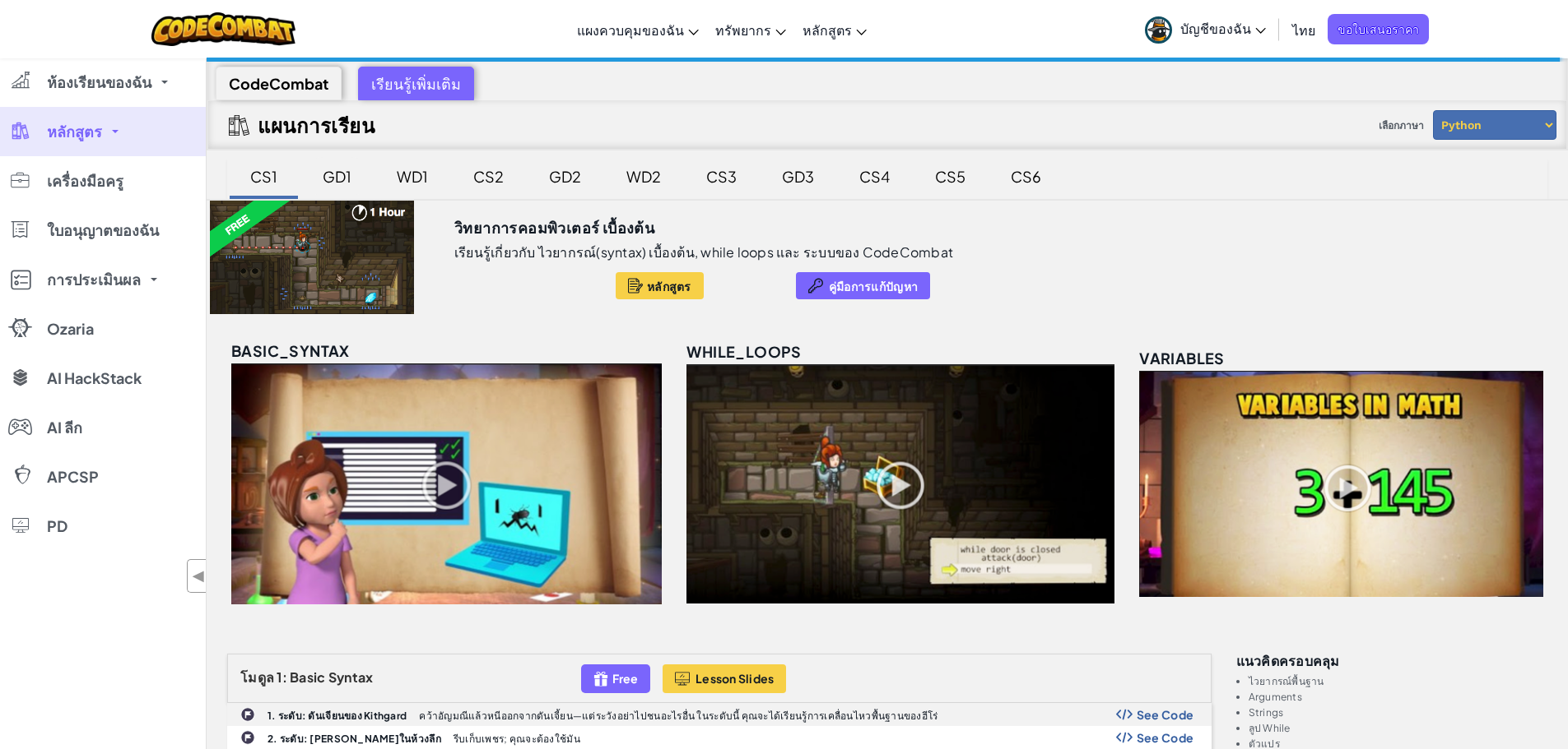
click at [347, 178] on div "GD1" at bounding box center [337, 176] width 62 height 38
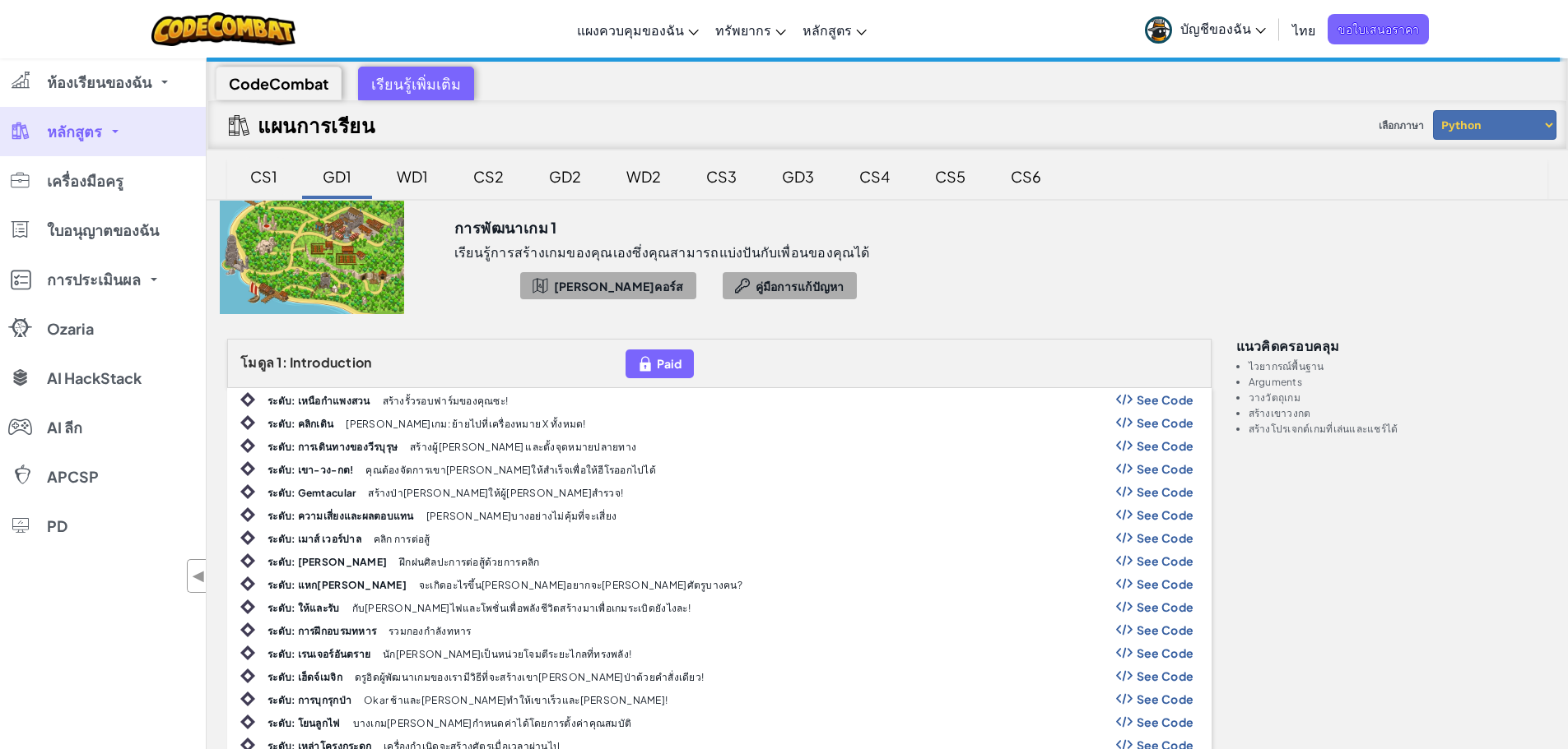
click at [250, 179] on div "CS1" at bounding box center [264, 176] width 60 height 38
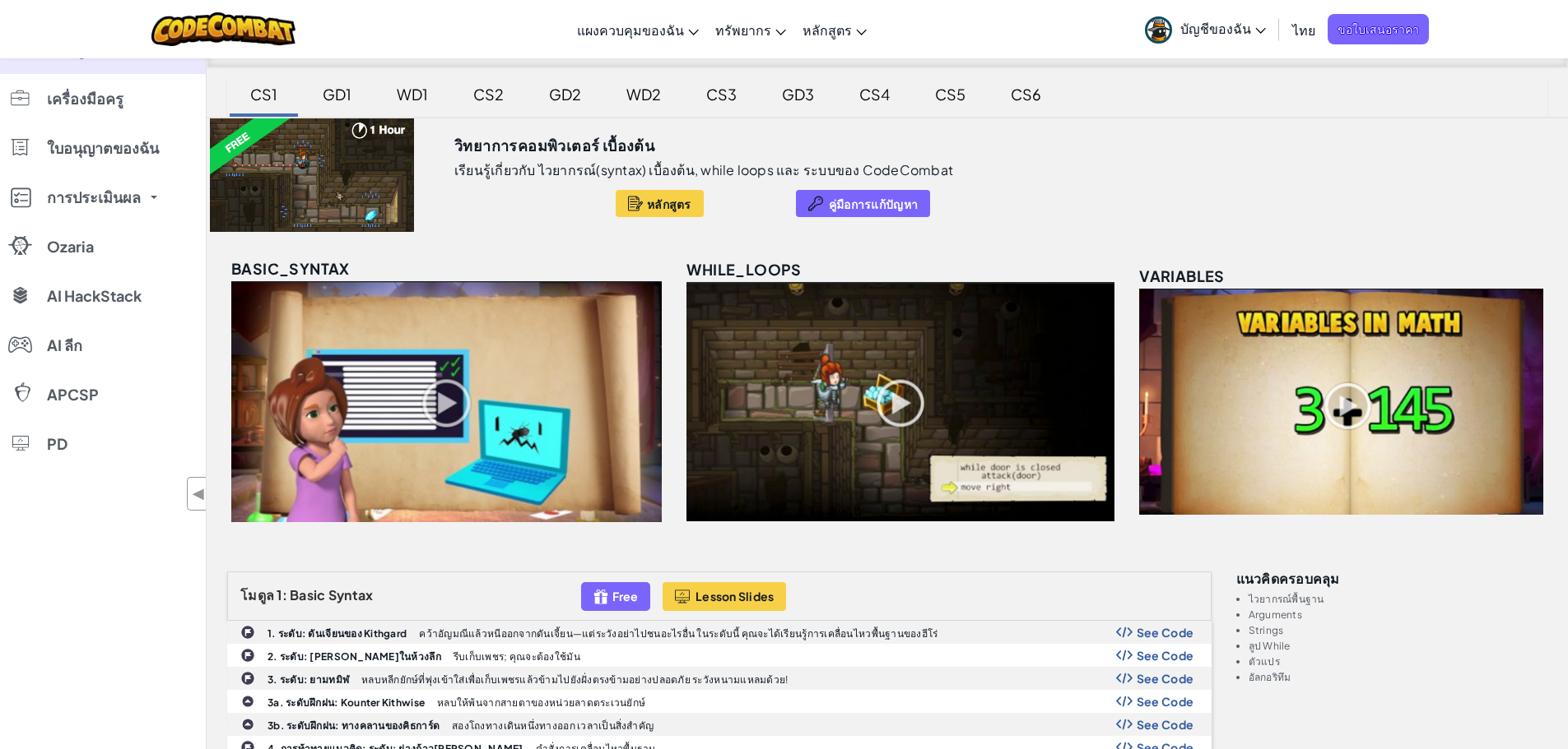
scroll to position [165, 0]
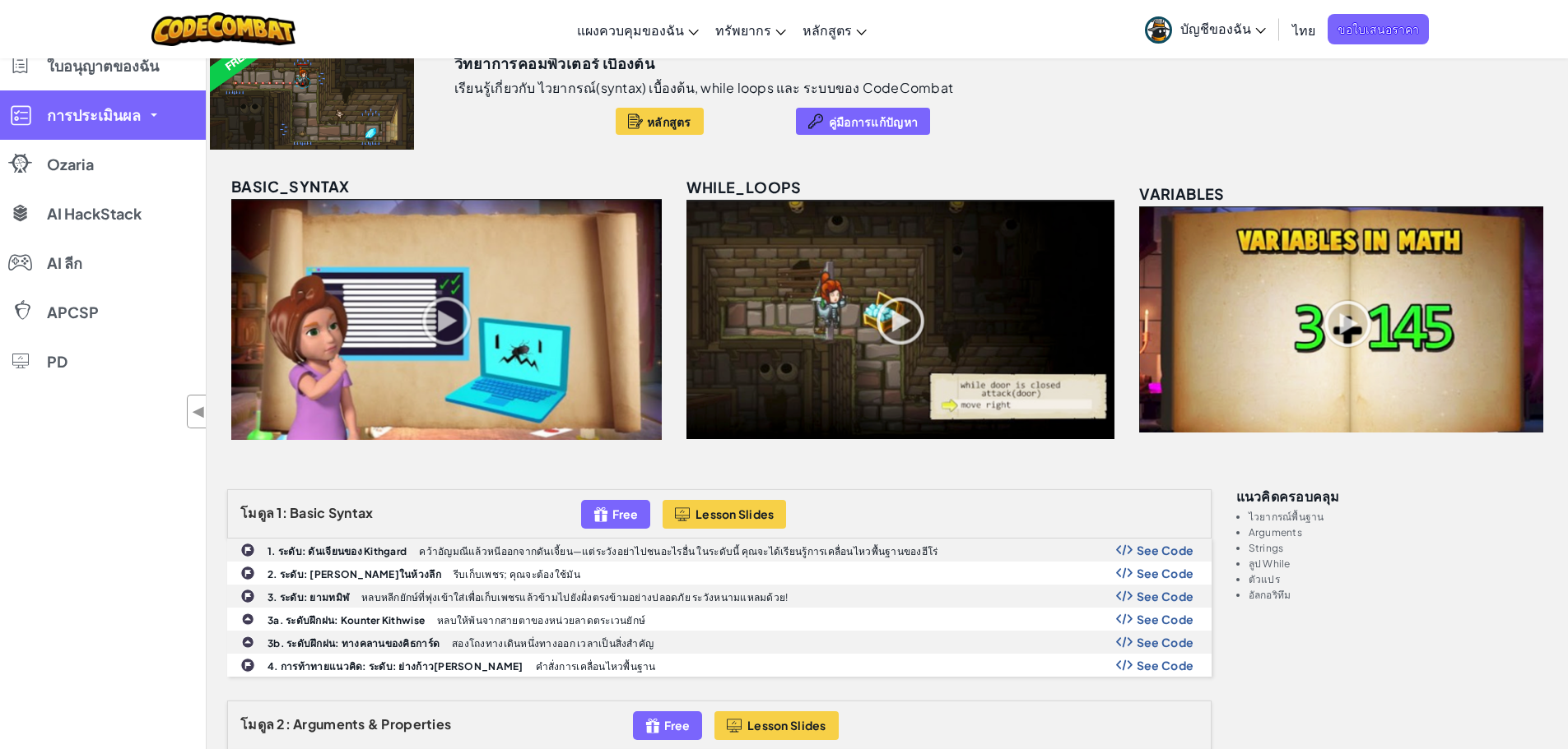
click at [93, 104] on link "การประเมินผล" at bounding box center [102, 115] width 205 height 50
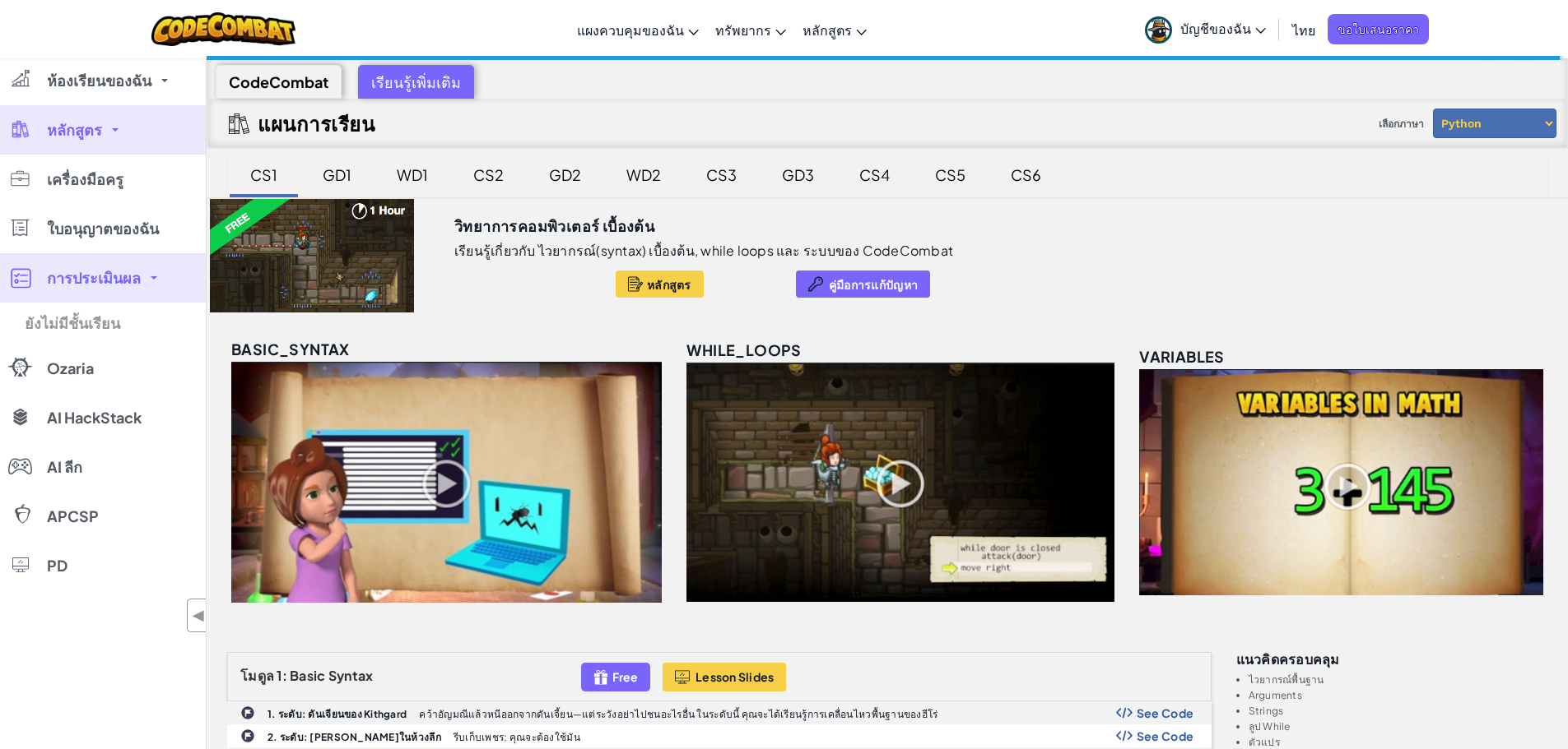
scroll to position [0, 0]
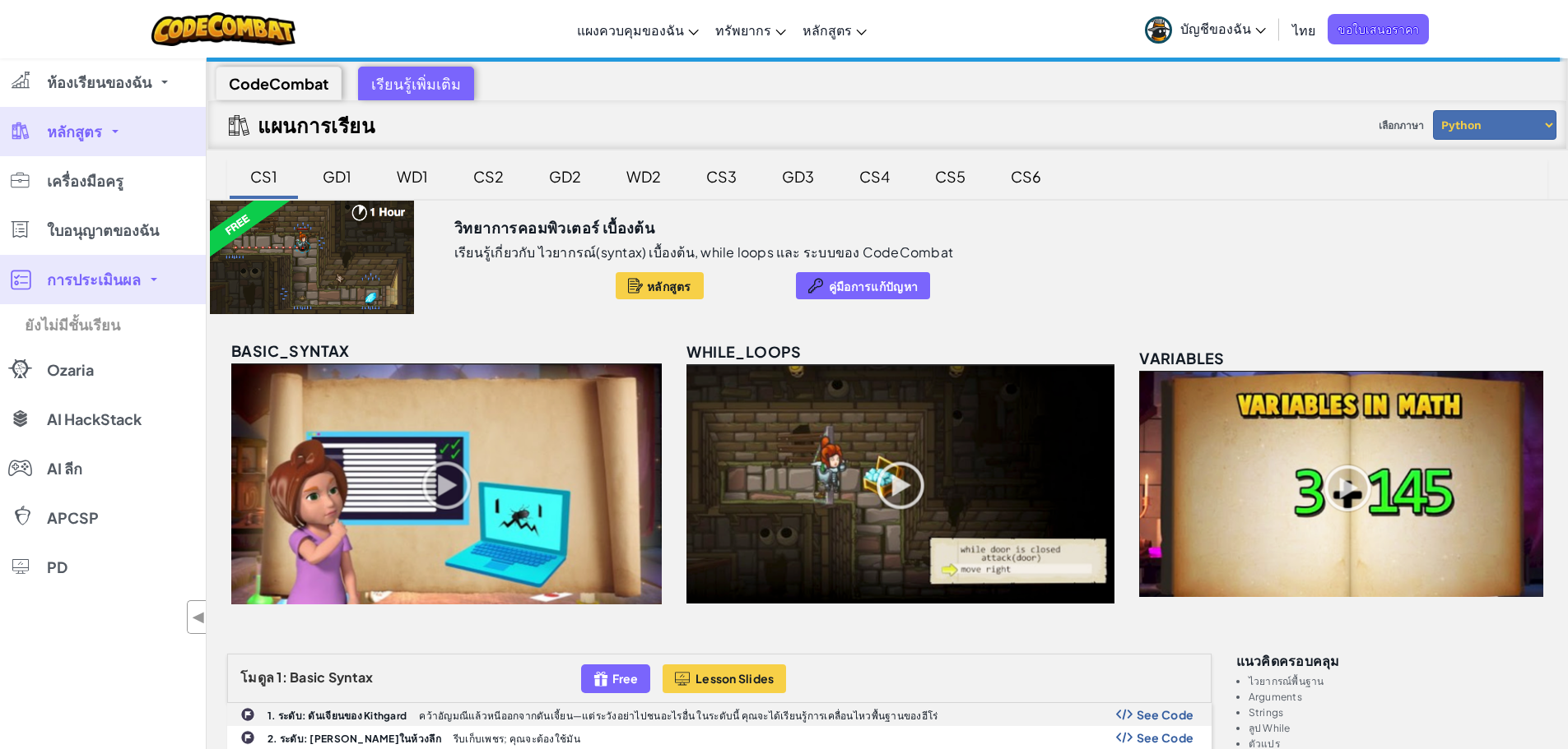
click at [107, 143] on link "หลักสูตร" at bounding box center [102, 131] width 205 height 50
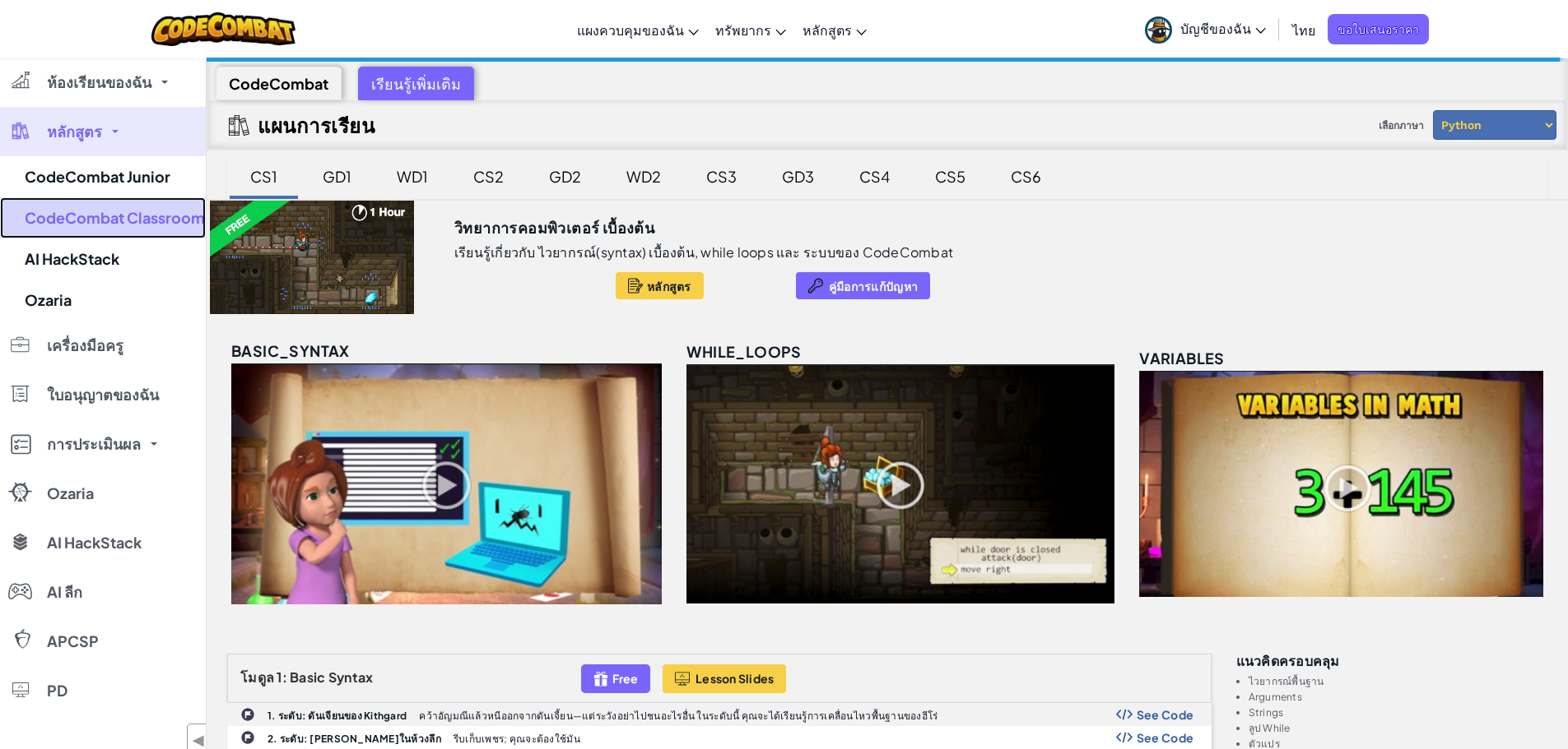
click at [123, 216] on link "CodeCombat Classroom" at bounding box center [102, 218] width 205 height 41
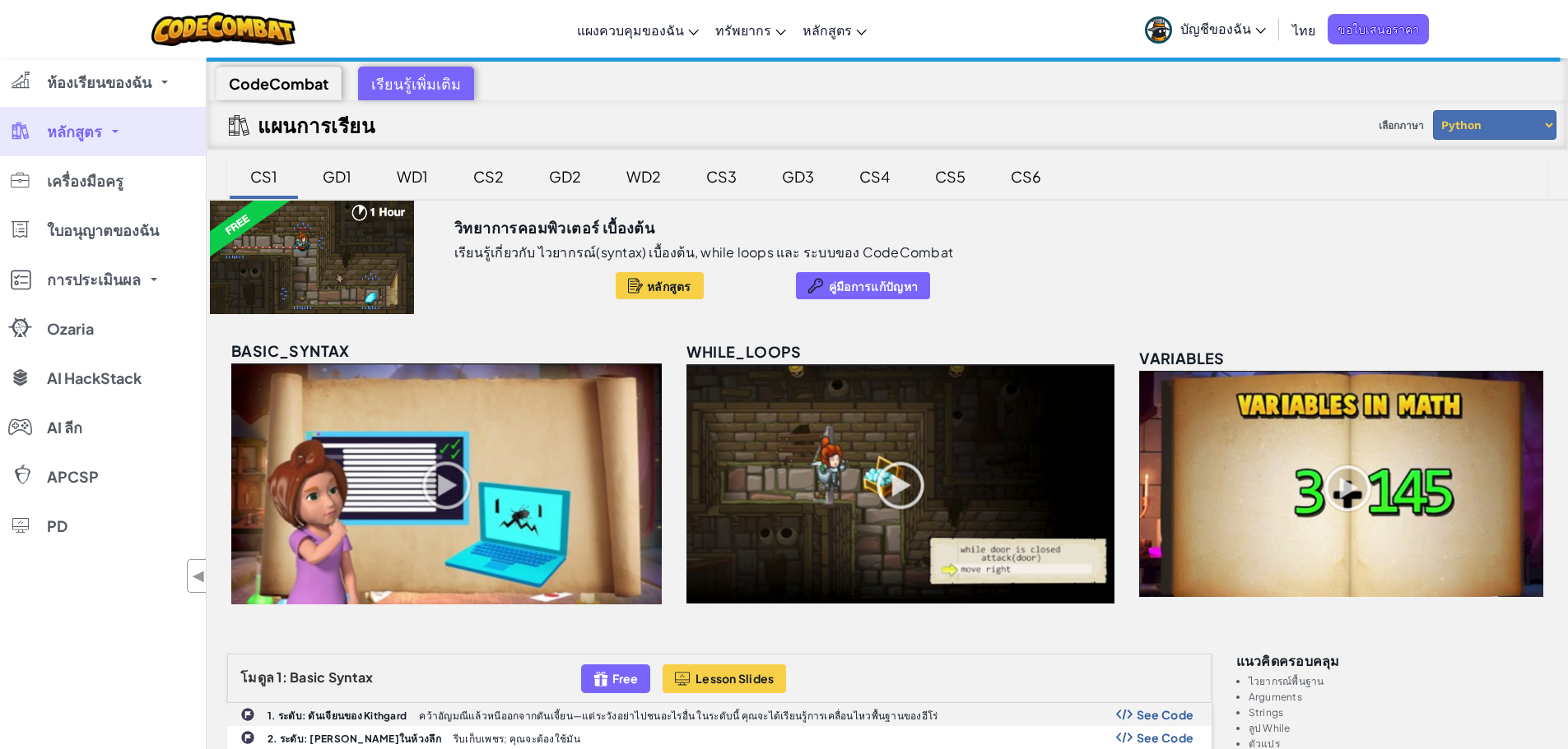
click at [123, 134] on link "หลักสูตร" at bounding box center [102, 131] width 205 height 50
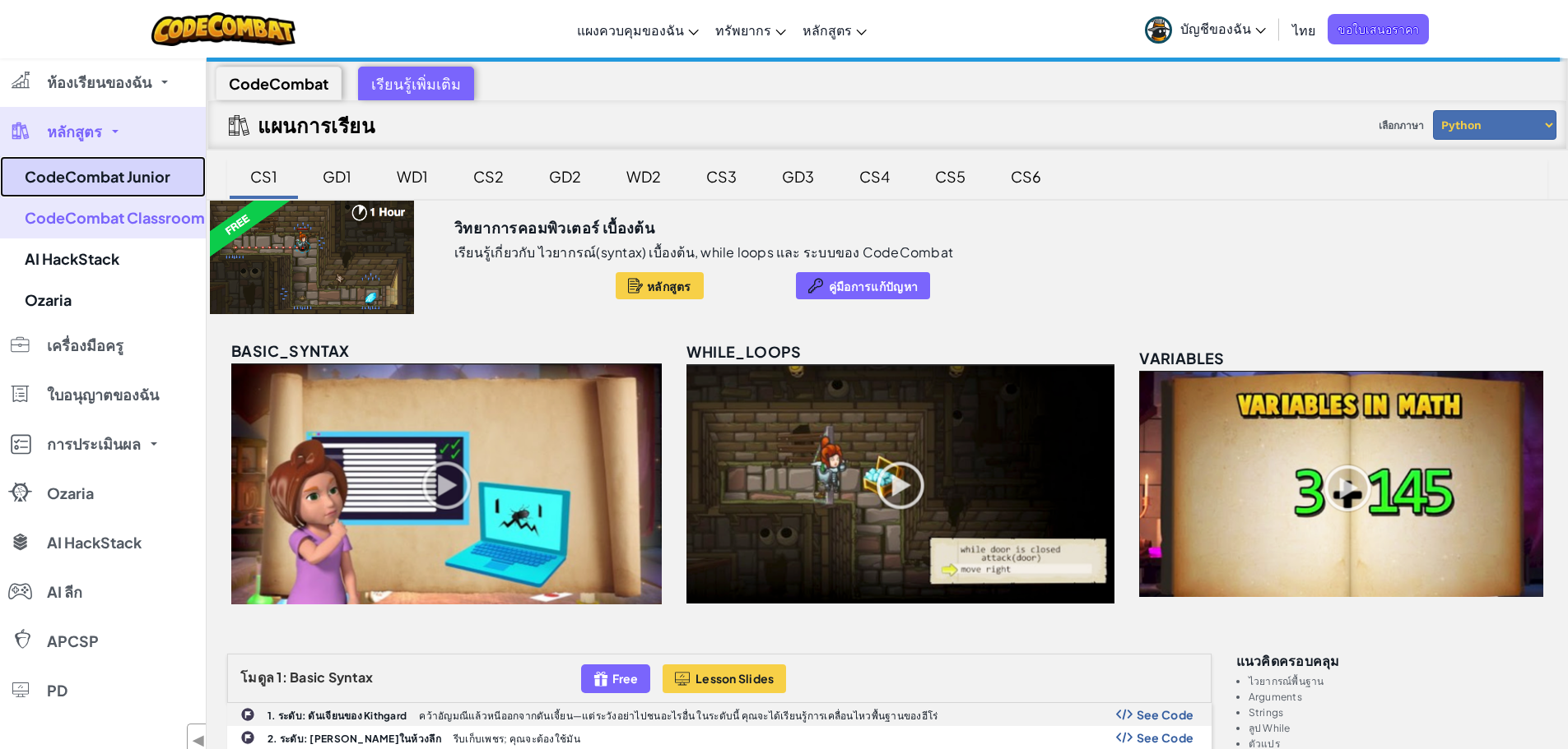
click at [83, 187] on link "CodeCombat Junior" at bounding box center [102, 177] width 205 height 41
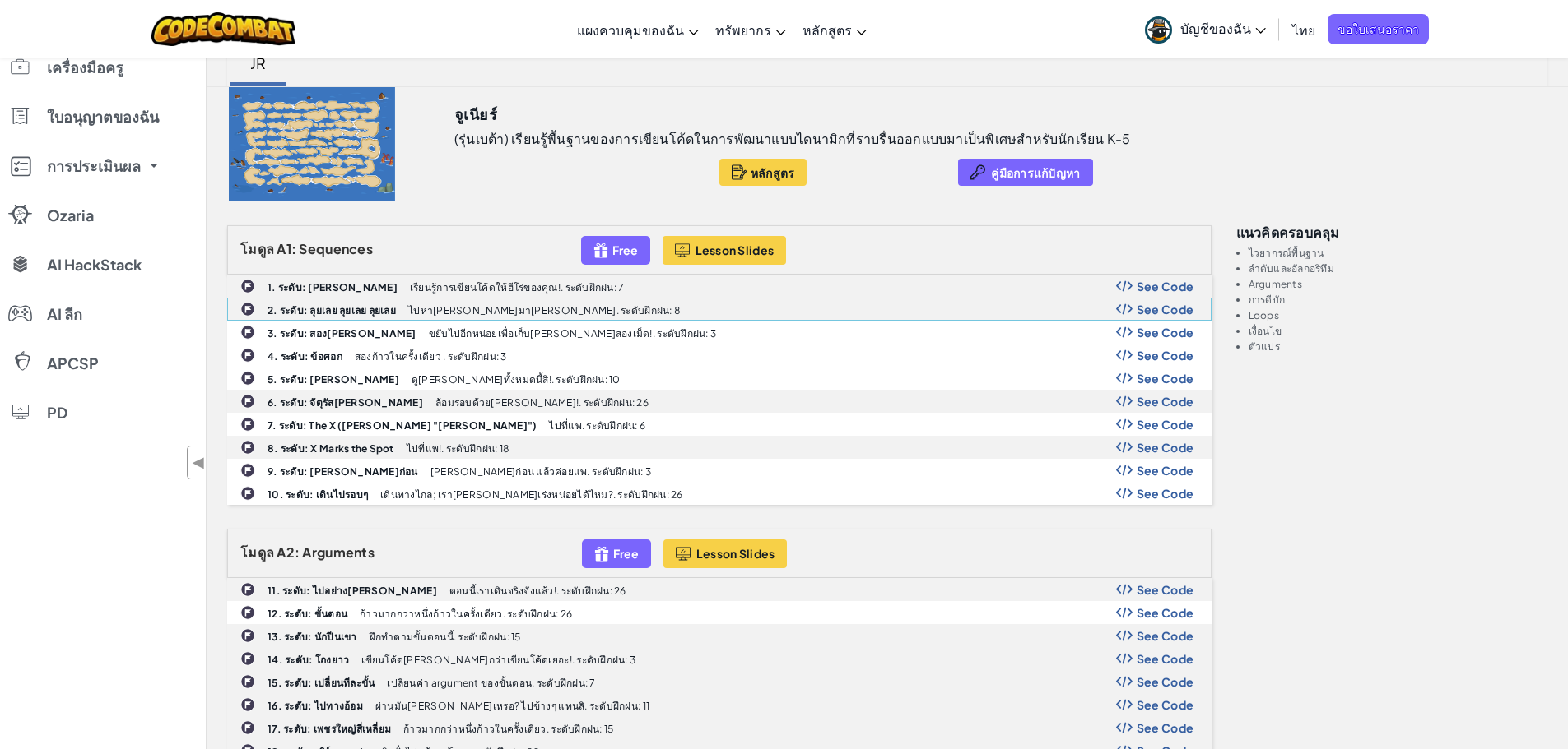
scroll to position [82, 0]
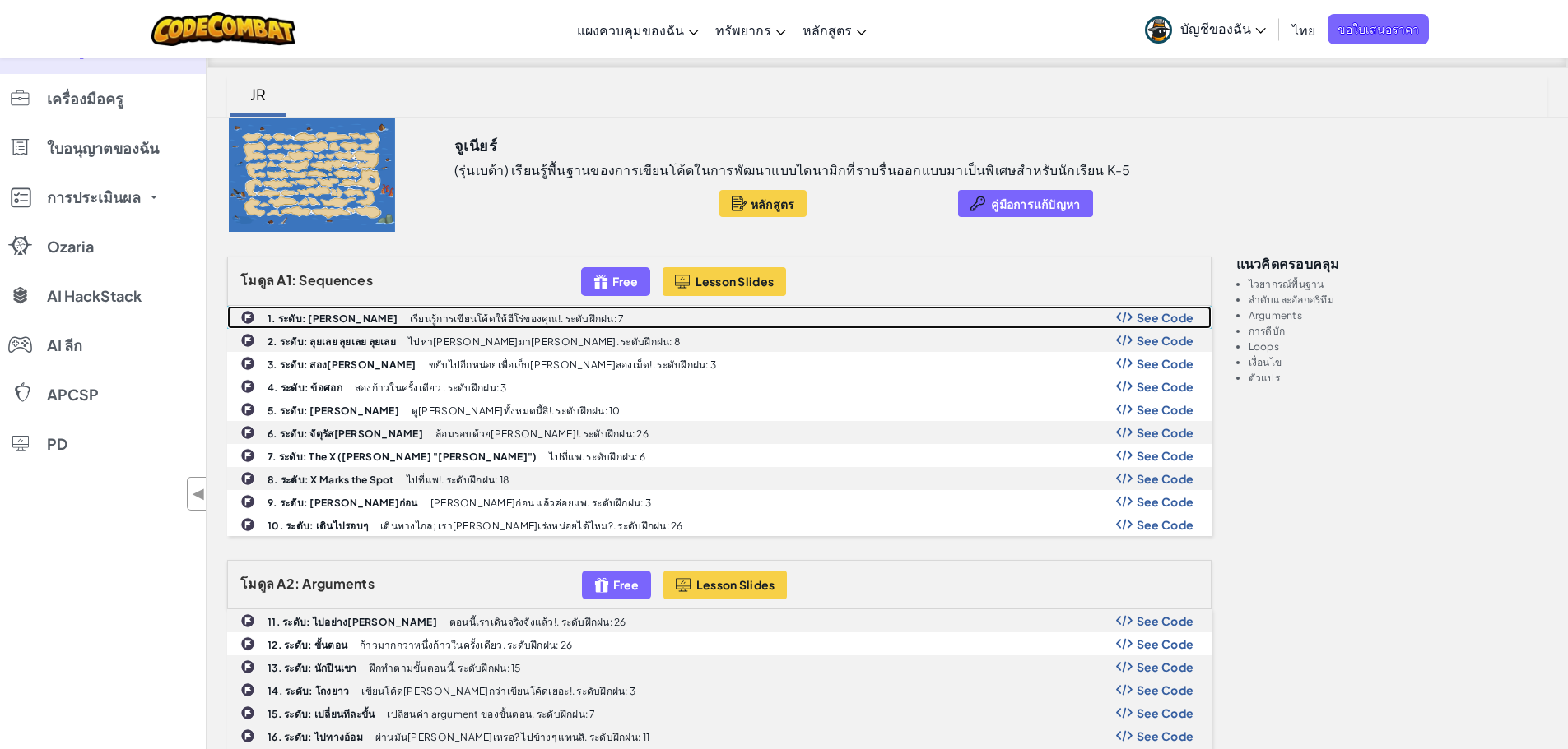
click at [416, 308] on div "1. ระดับ: [PERSON_NAME] เรียนรู้การเขียนโค้ดให้ฮีโร่ของคุณ!. ระดับฝึกฝน: 7 See …" at bounding box center [719, 317] width 983 height 22
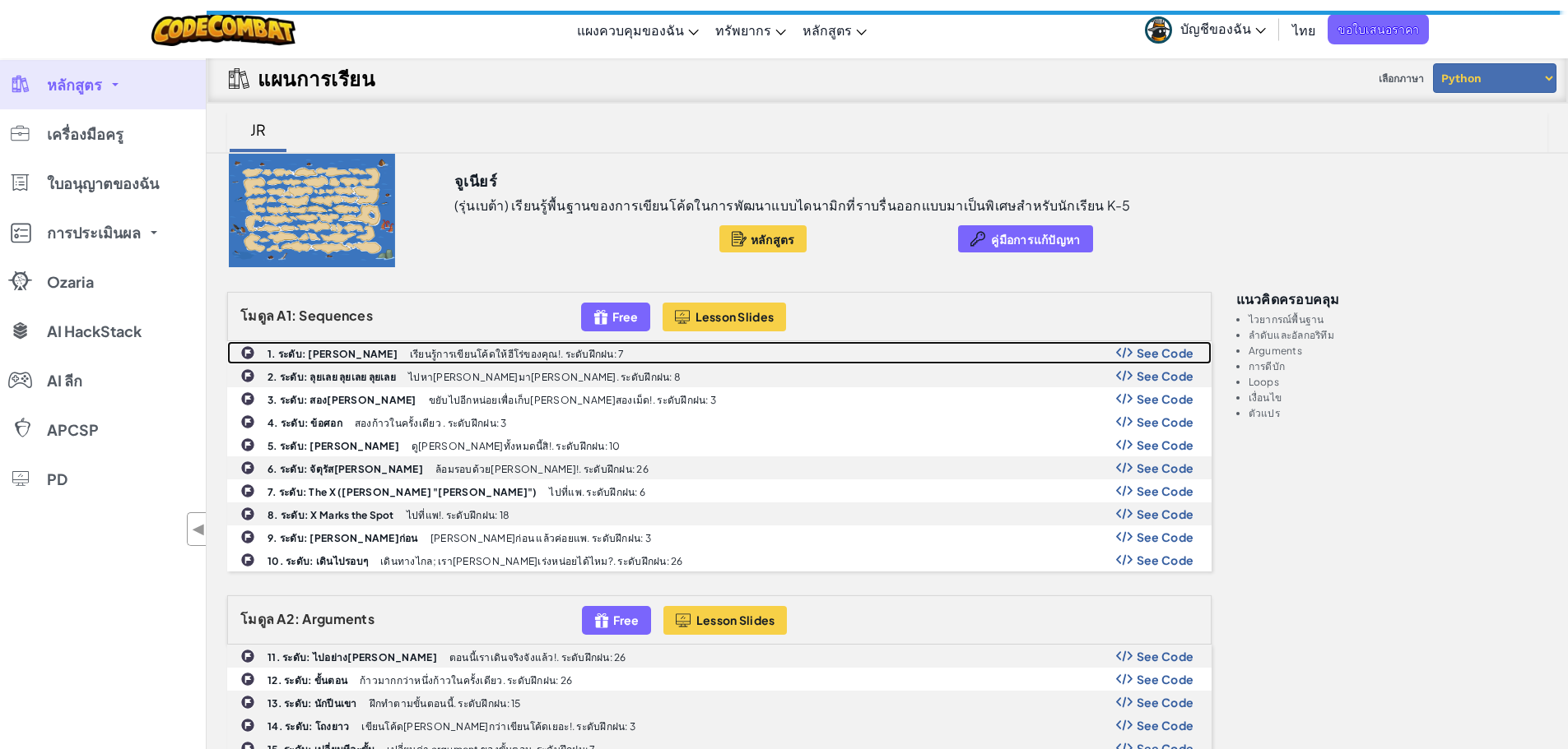
scroll to position [0, 0]
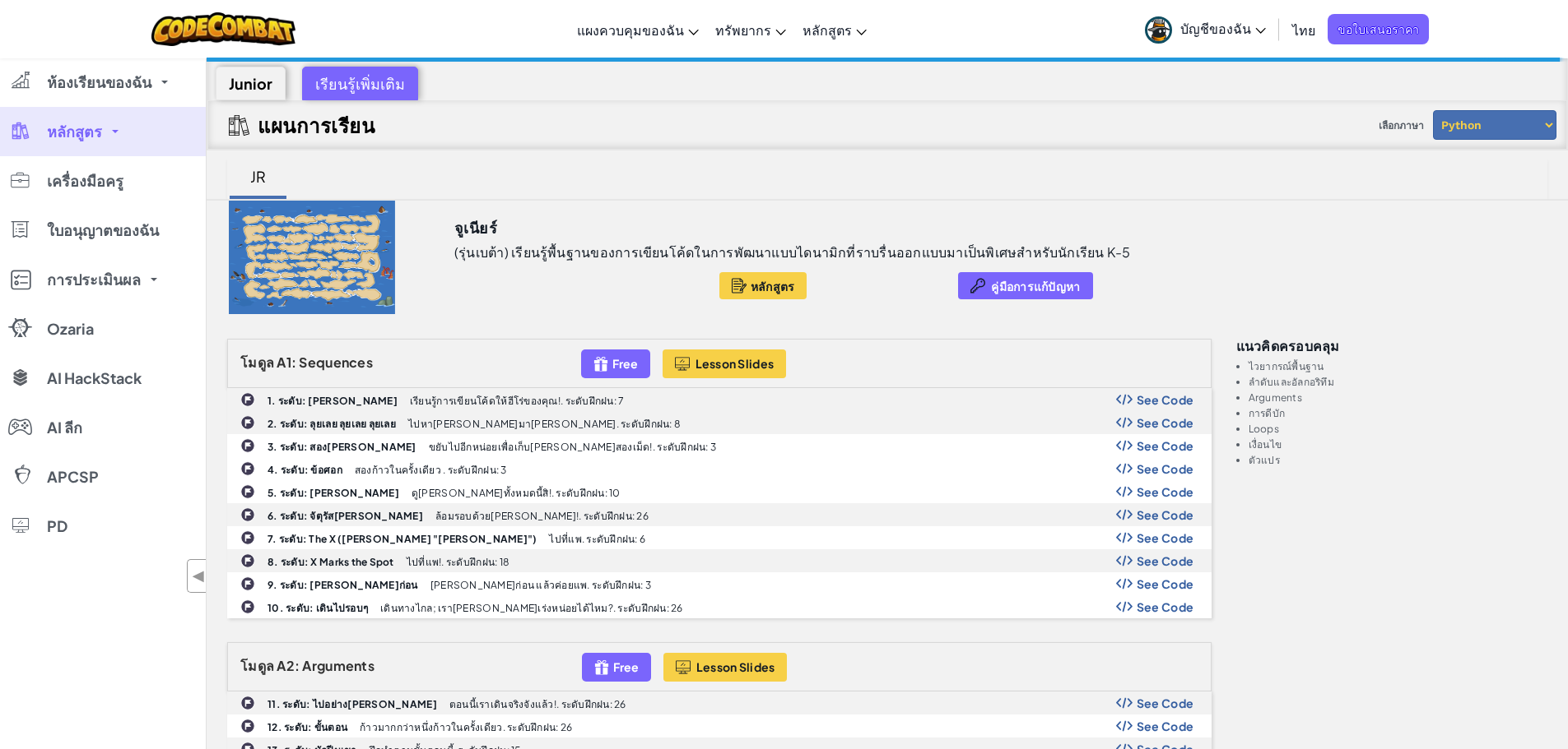
click at [128, 144] on link "หลักสูตร" at bounding box center [102, 131] width 205 height 50
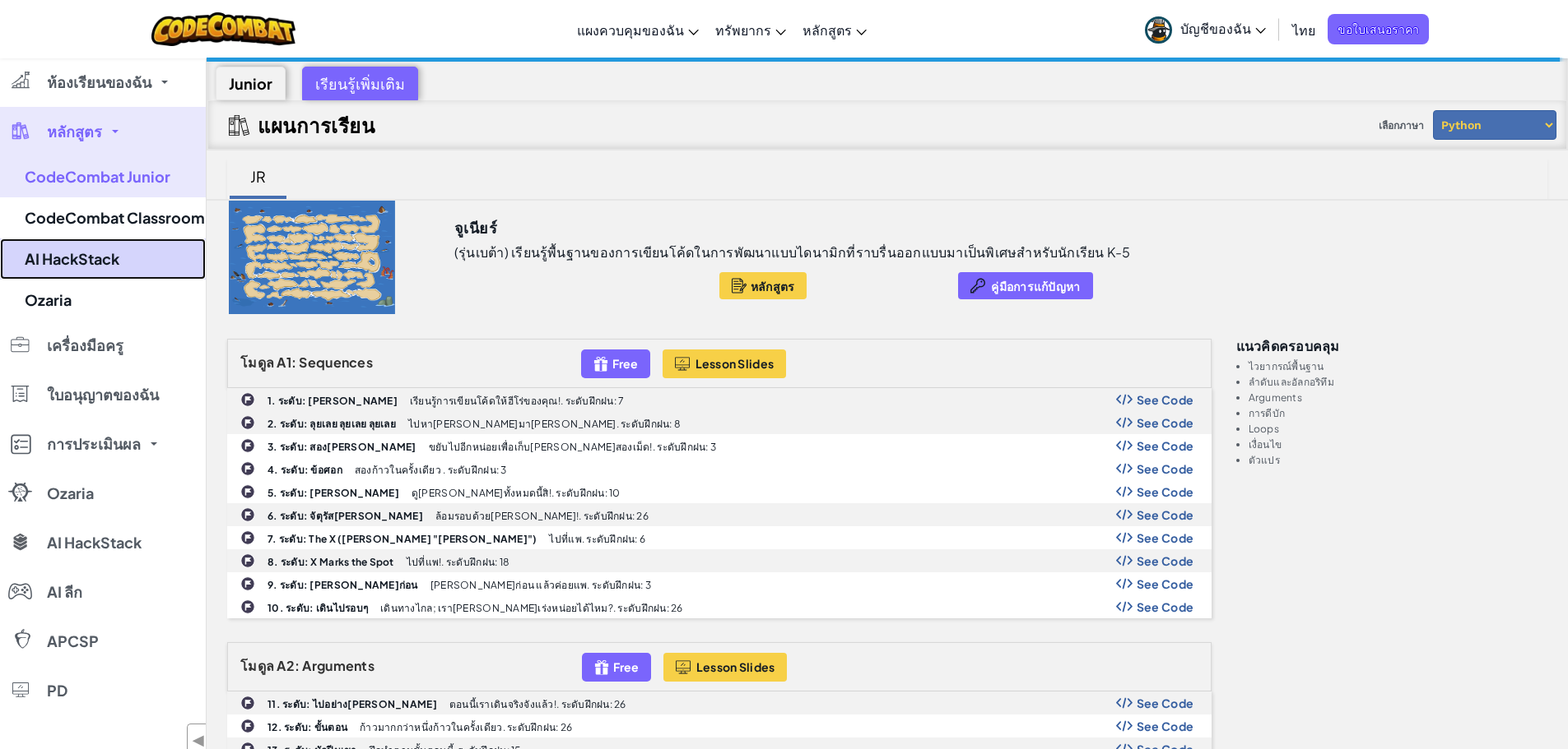
click at [132, 256] on link "AI HackStack" at bounding box center [102, 260] width 205 height 41
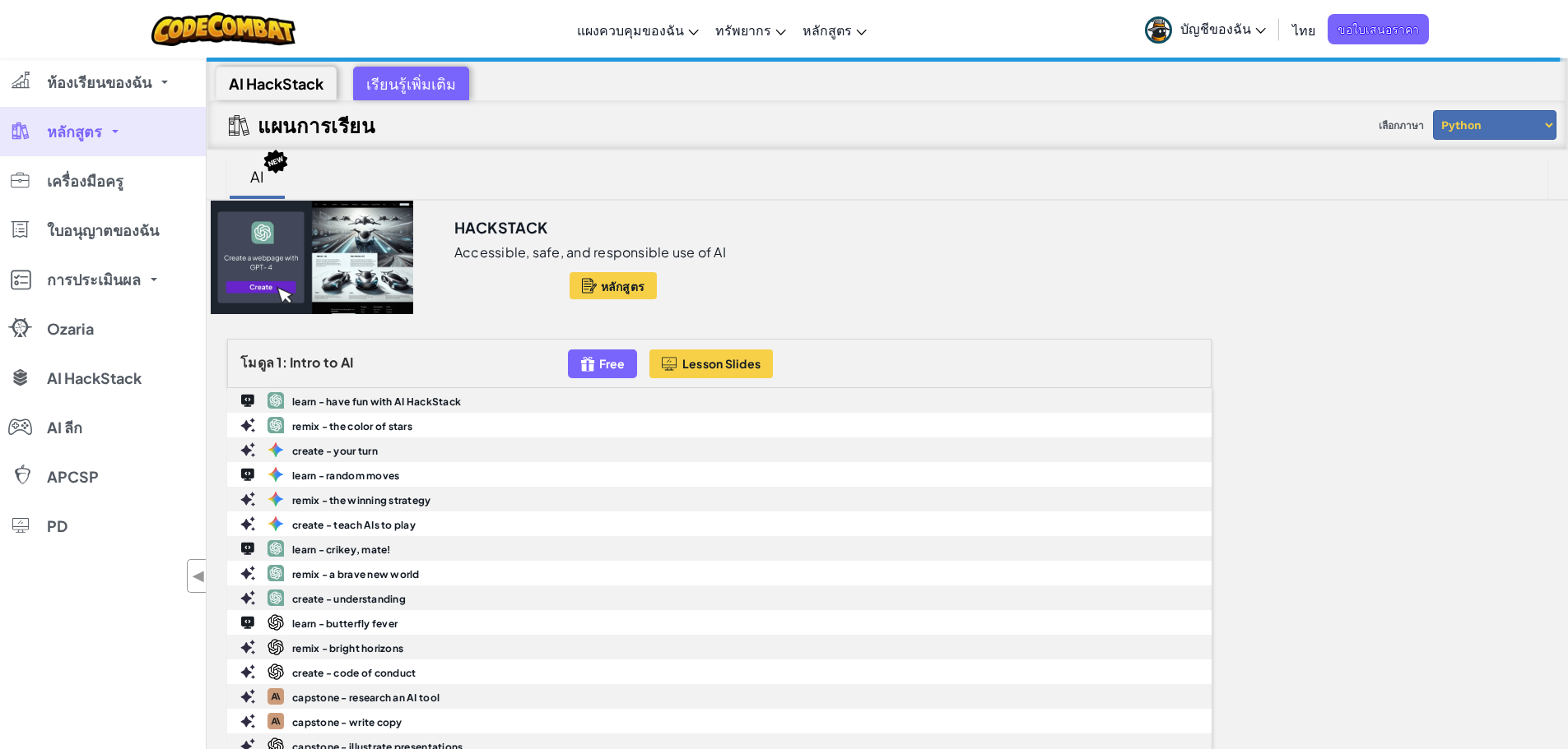
click at [141, 144] on link "หลักสูตร" at bounding box center [102, 131] width 205 height 50
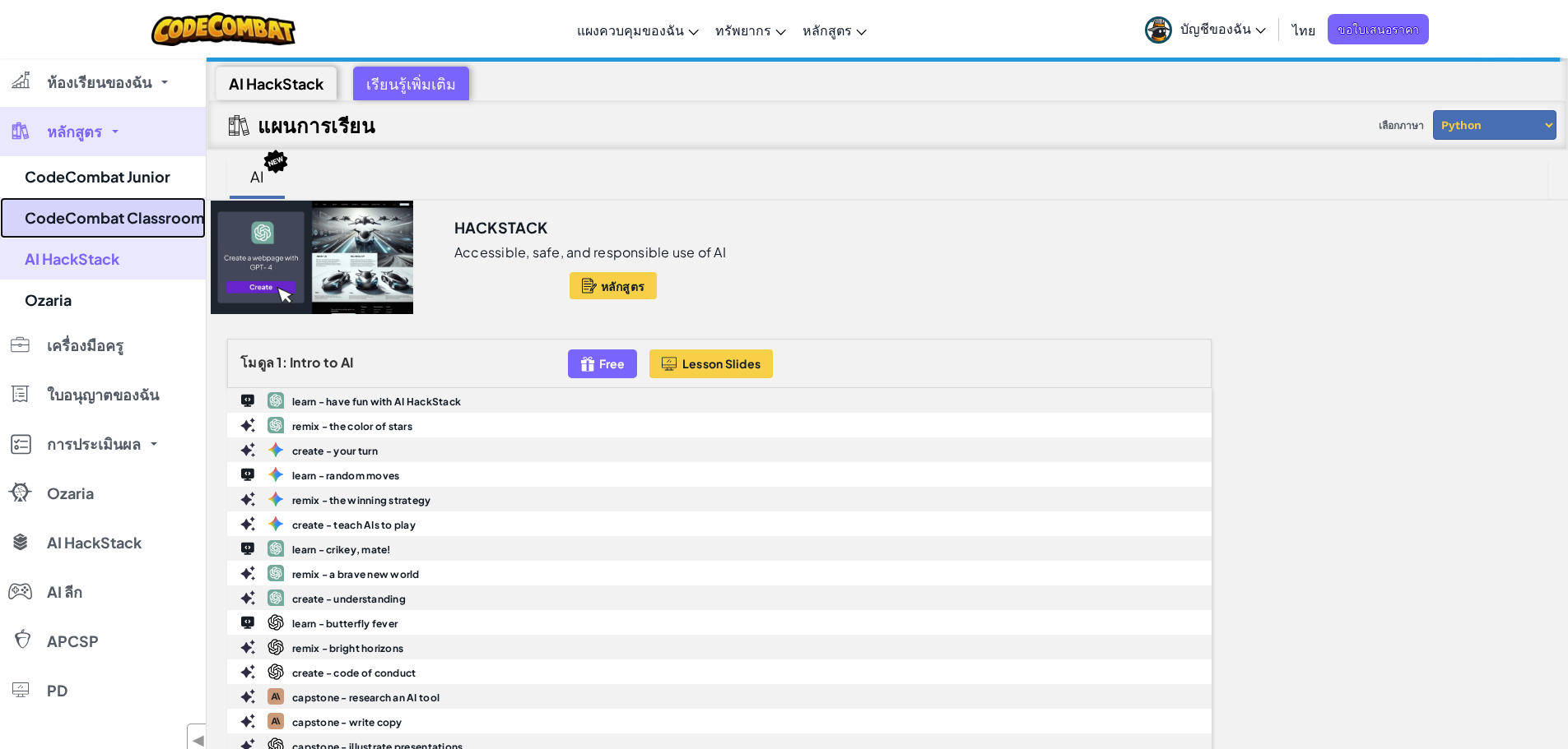
click at [124, 214] on link "CodeCombat Classroom" at bounding box center [102, 218] width 205 height 41
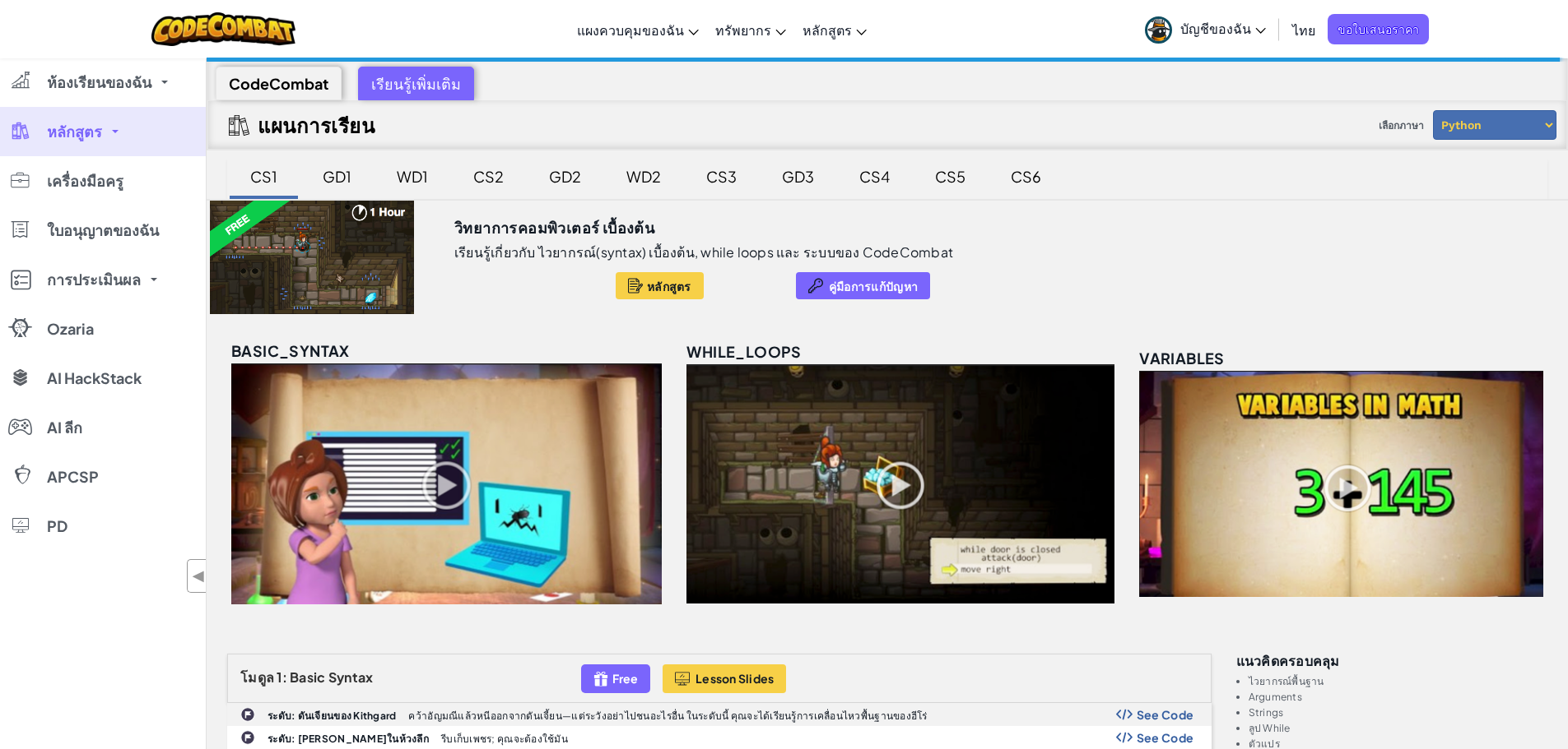
click at [350, 247] on div at bounding box center [311, 257] width 211 height 113
click at [352, 226] on div at bounding box center [311, 257] width 211 height 113
click at [628, 288] on button "หลักสูตร" at bounding box center [659, 285] width 88 height 27
click at [853, 292] on span "คู่มือการแก้ปัญหา" at bounding box center [873, 286] width 89 height 13
